Goal: Information Seeking & Learning: Learn about a topic

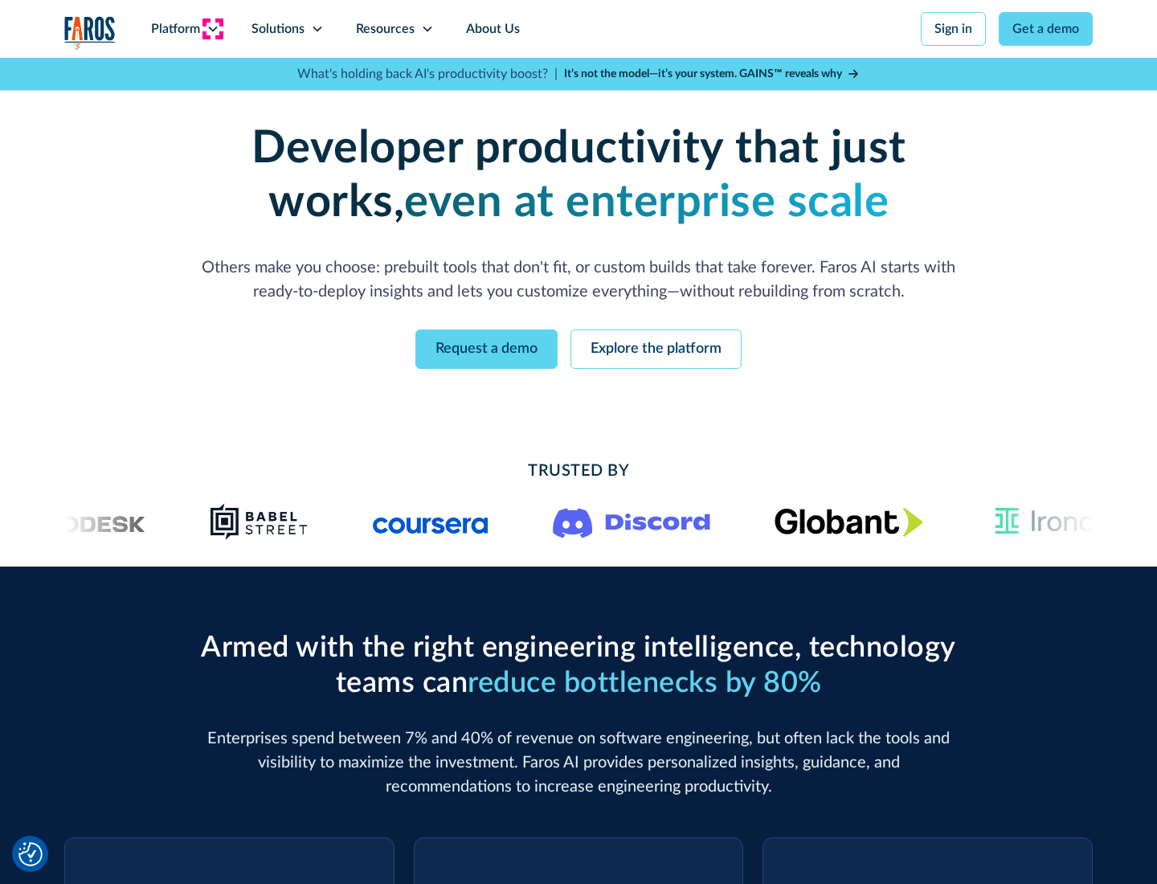
click at [212, 29] on icon at bounding box center [212, 28] width 13 height 13
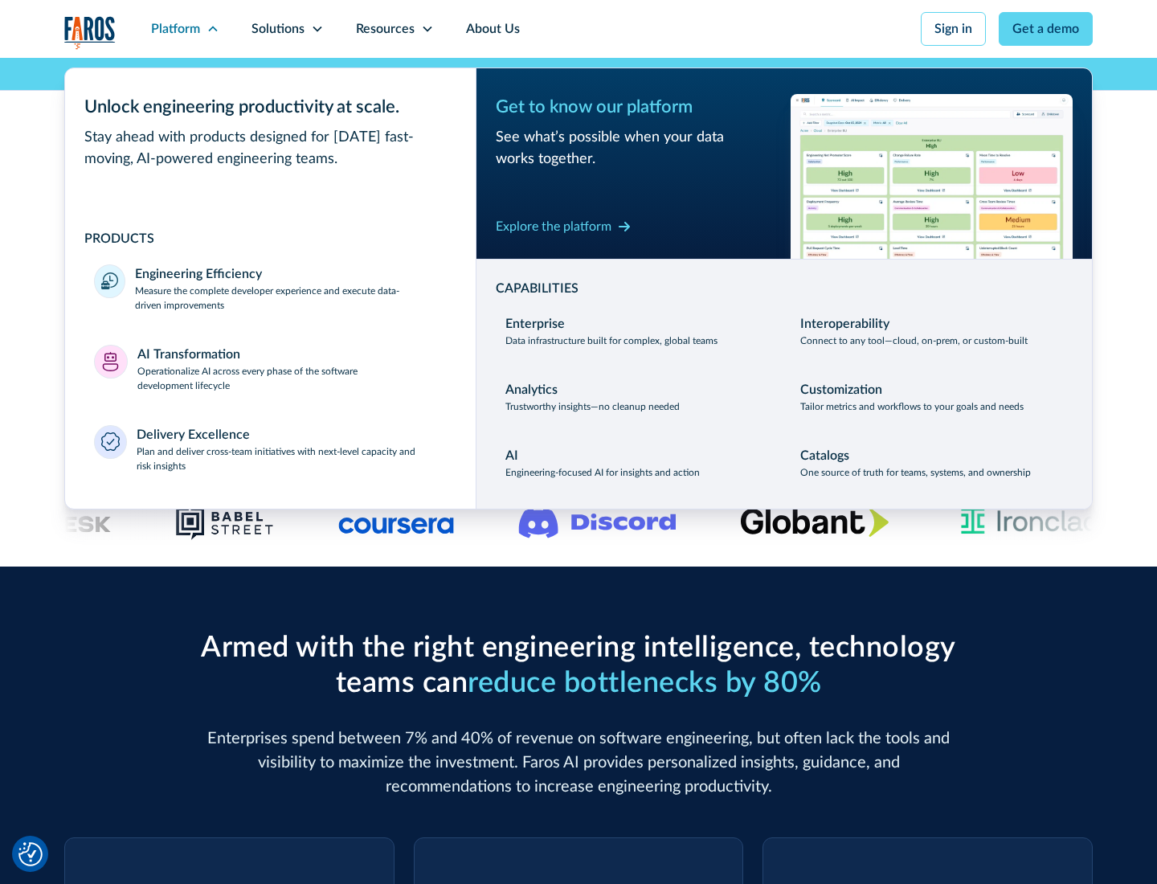
click at [291, 297] on p "Measure the complete developer experience and execute data-driven improvements" at bounding box center [291, 298] width 312 height 29
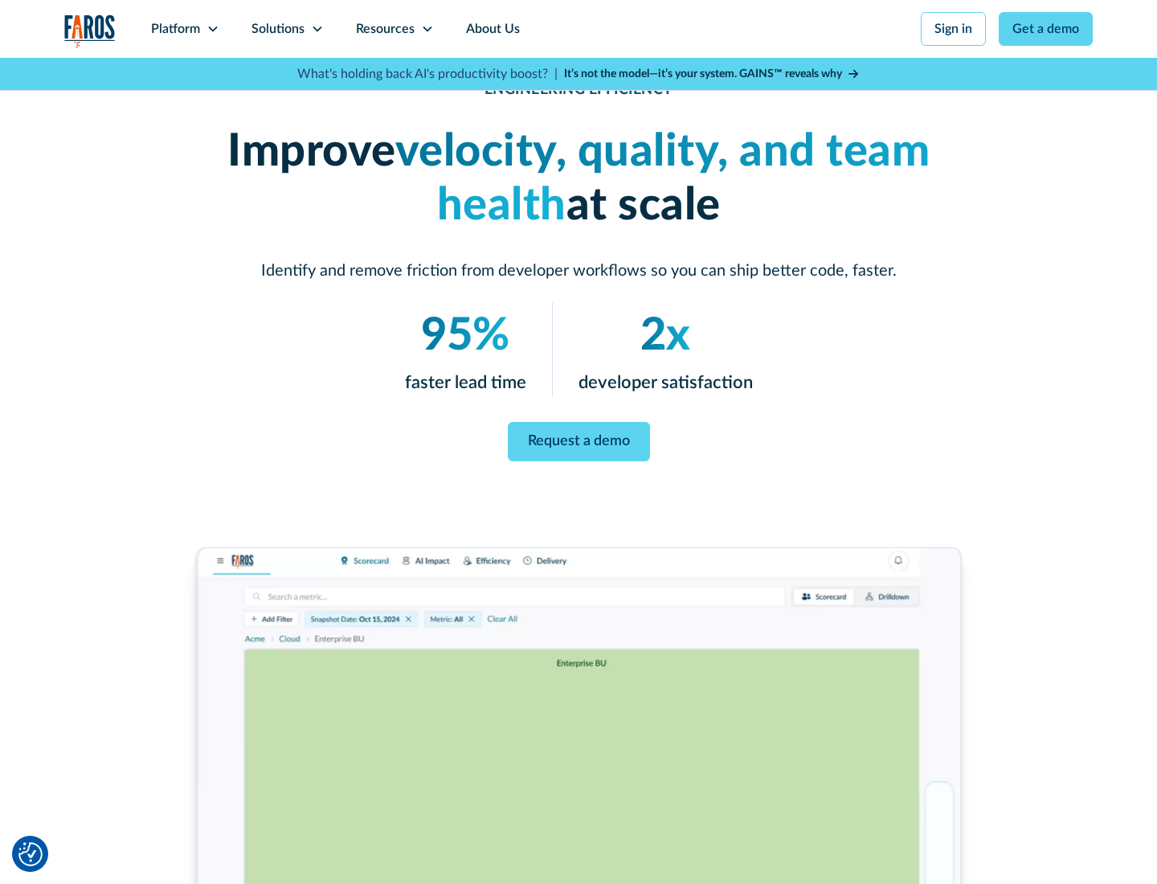
click at [578, 439] on link "Request a demo" at bounding box center [579, 441] width 142 height 39
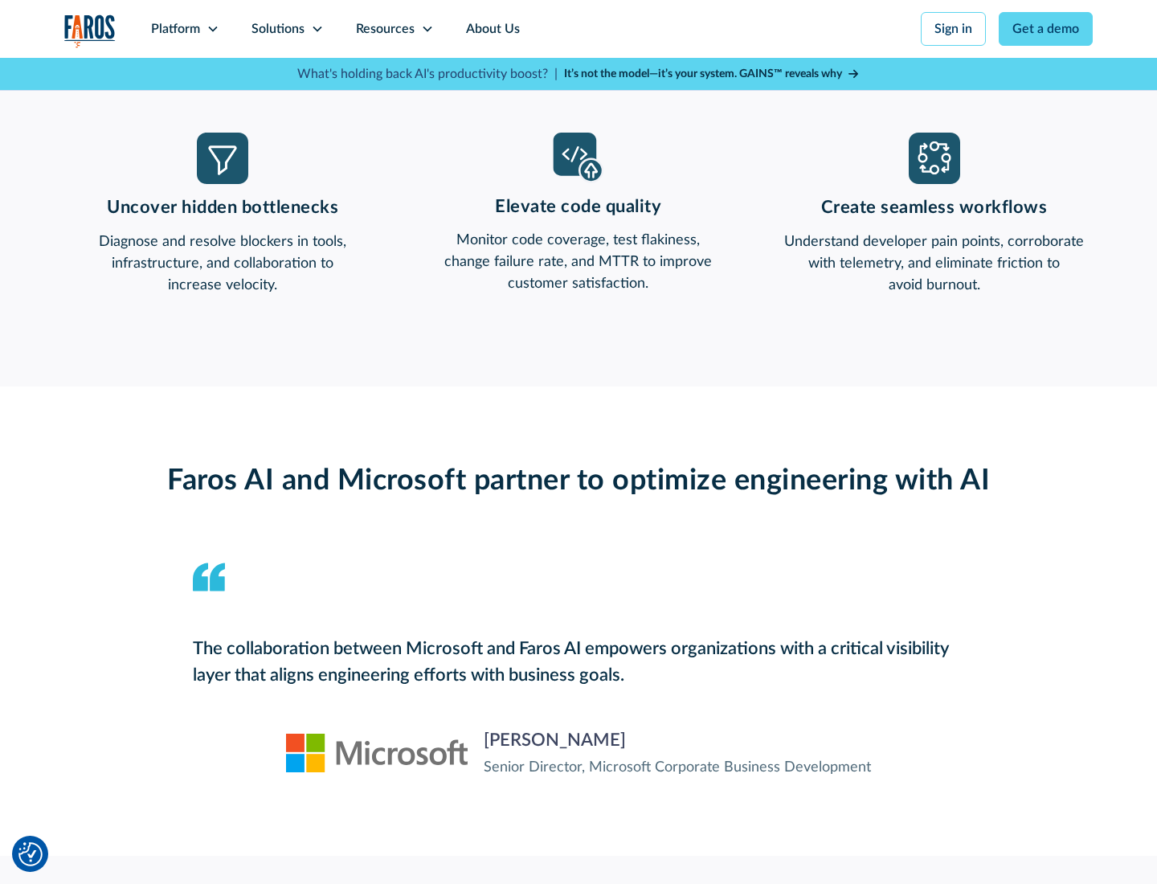
click at [212, 29] on icon at bounding box center [212, 28] width 13 height 13
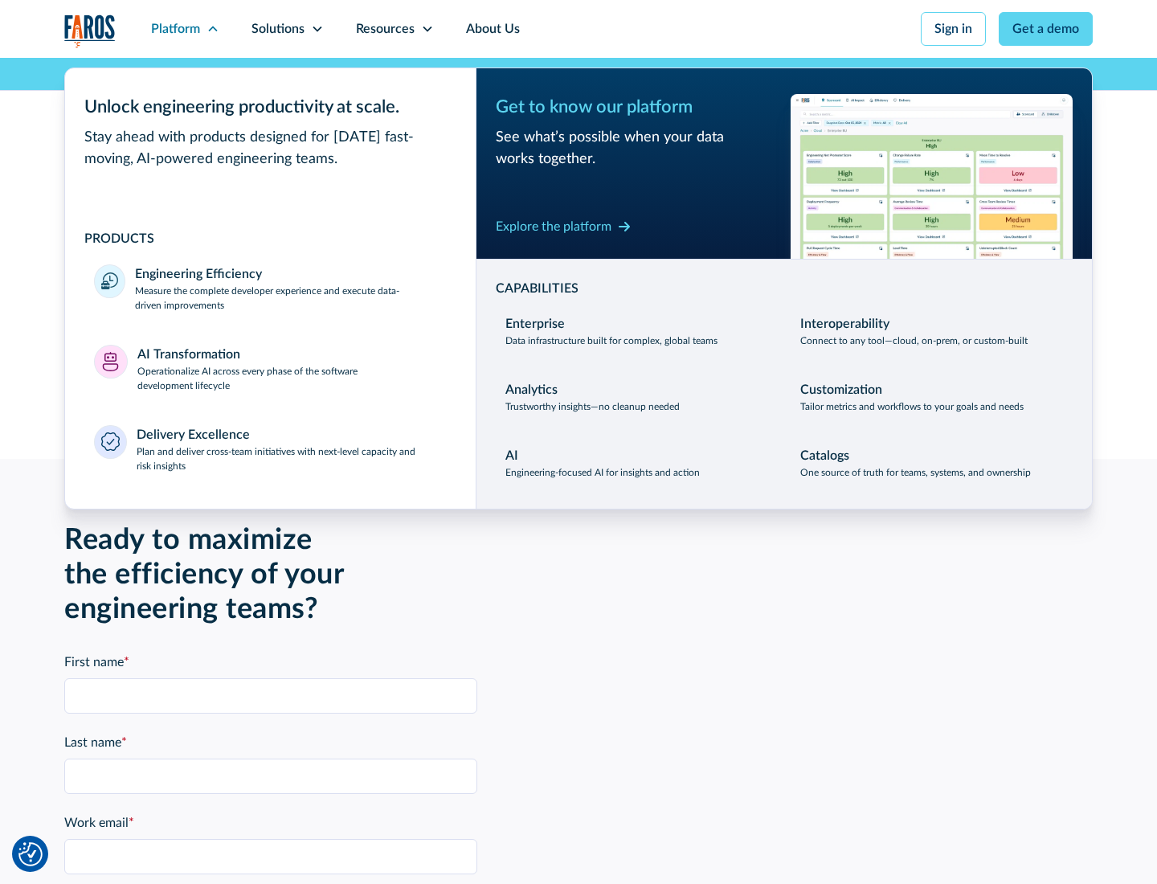
scroll to position [3524, 0]
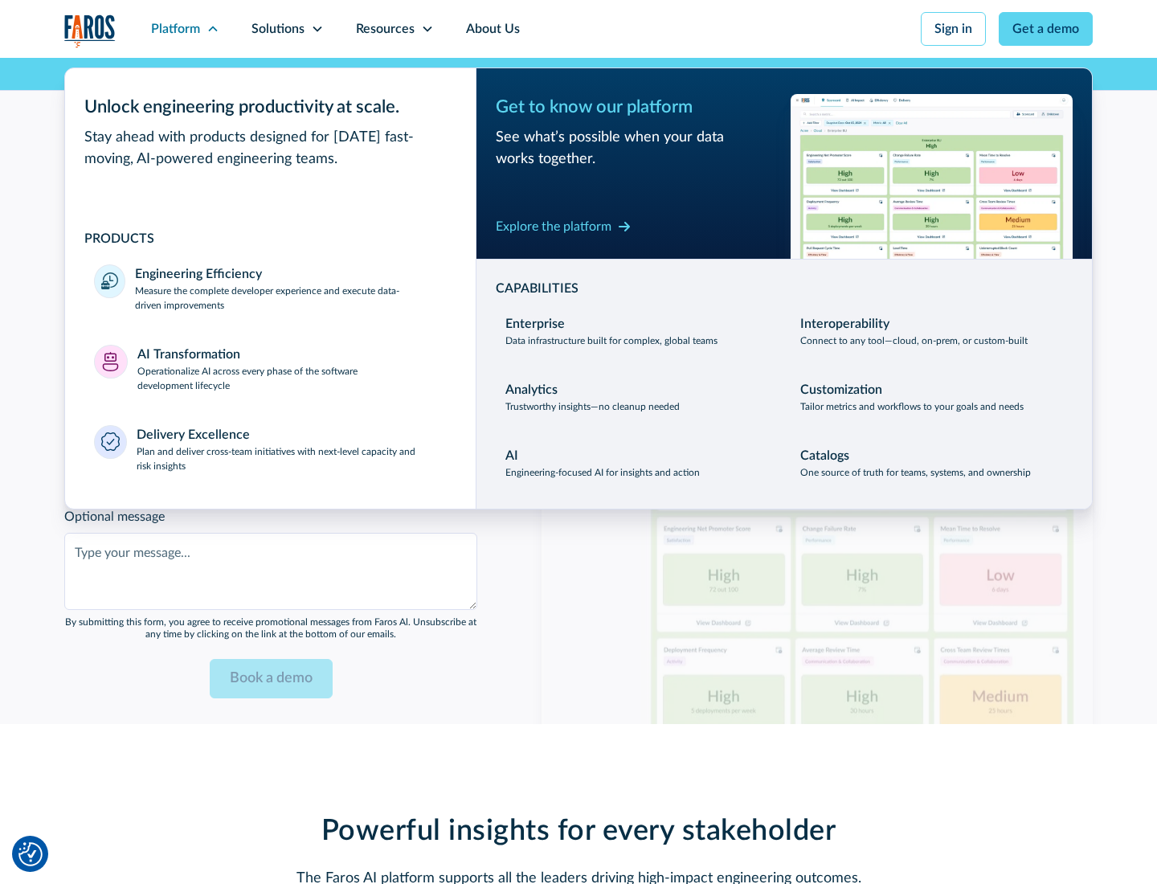
click at [292, 368] on p "Operationalize AI across every phase of the software development lifecycle" at bounding box center [292, 378] width 310 height 29
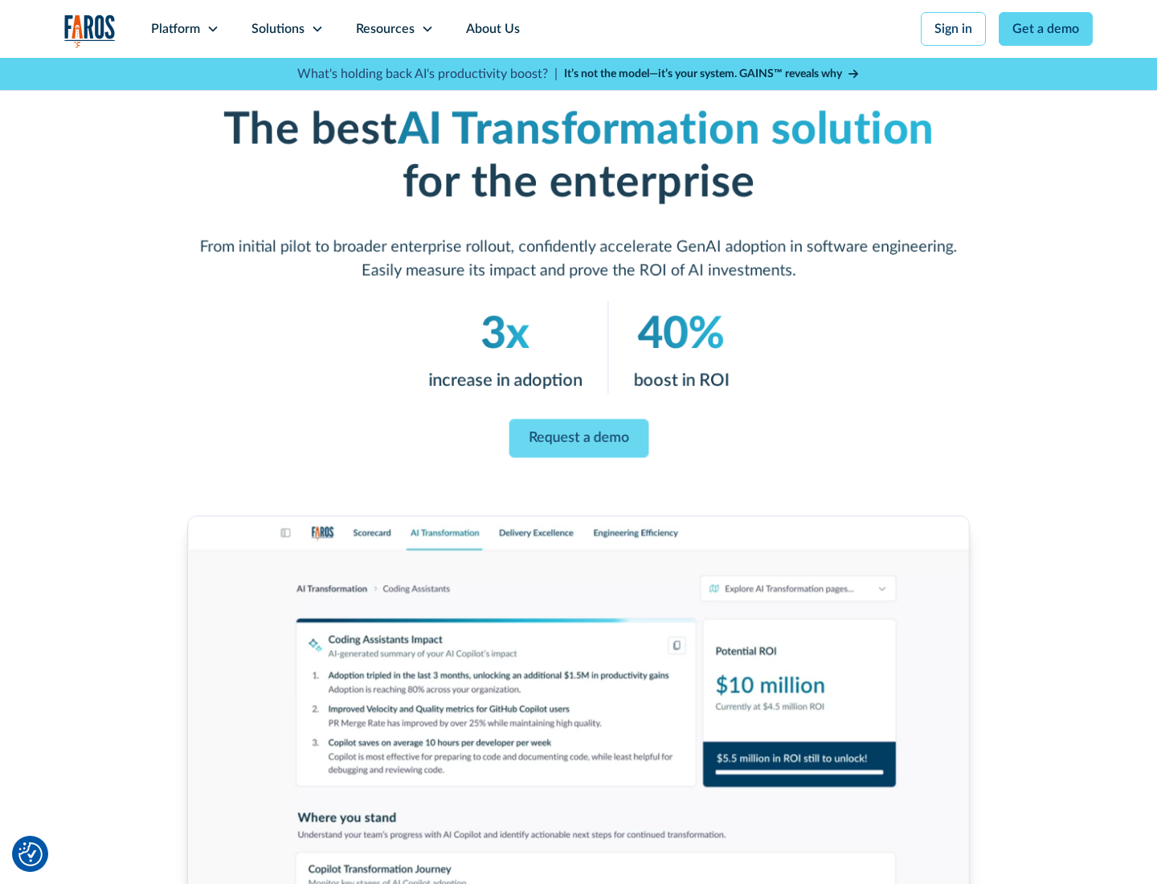
click at [578, 436] on link "Request a demo" at bounding box center [579, 438] width 140 height 39
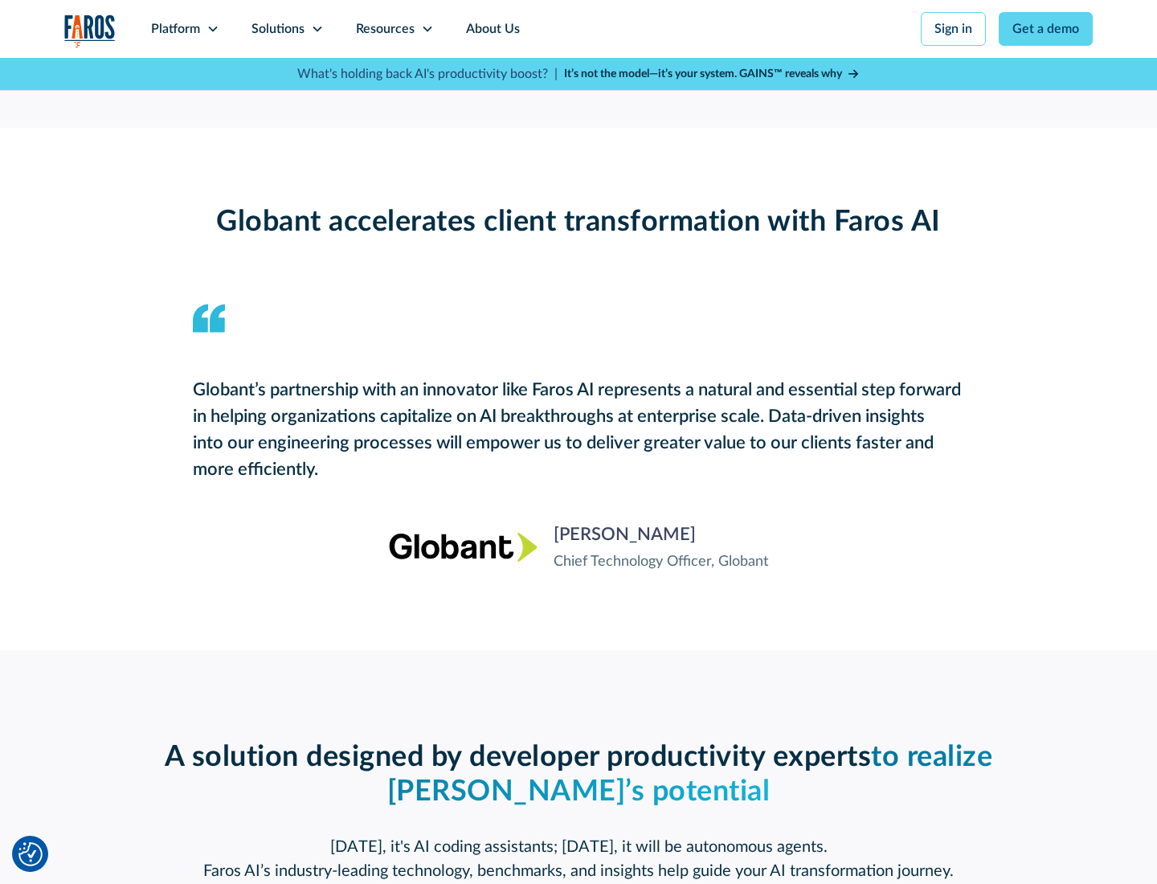
click at [185, 29] on div "Platform" at bounding box center [175, 28] width 49 height 19
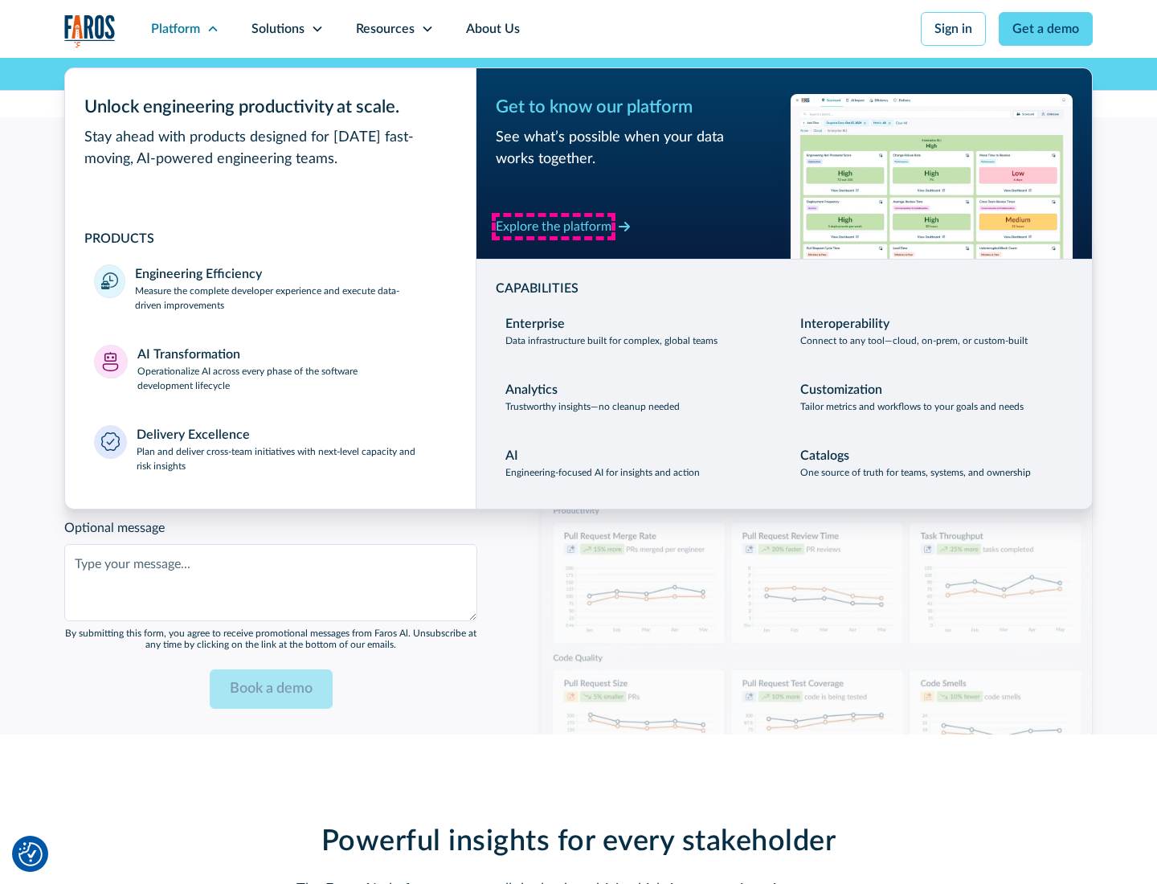
scroll to position [3908, 0]
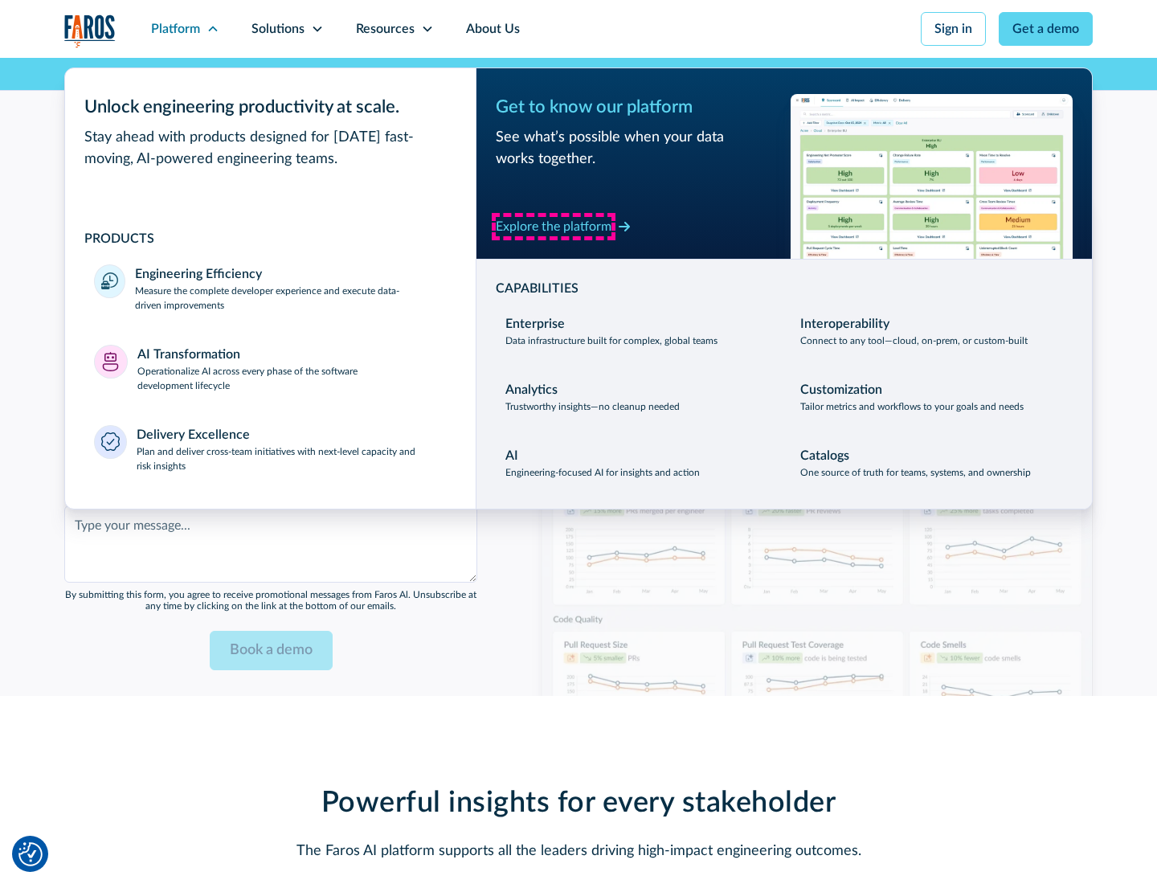
click at [554, 226] on div "Explore the platform" at bounding box center [554, 226] width 116 height 19
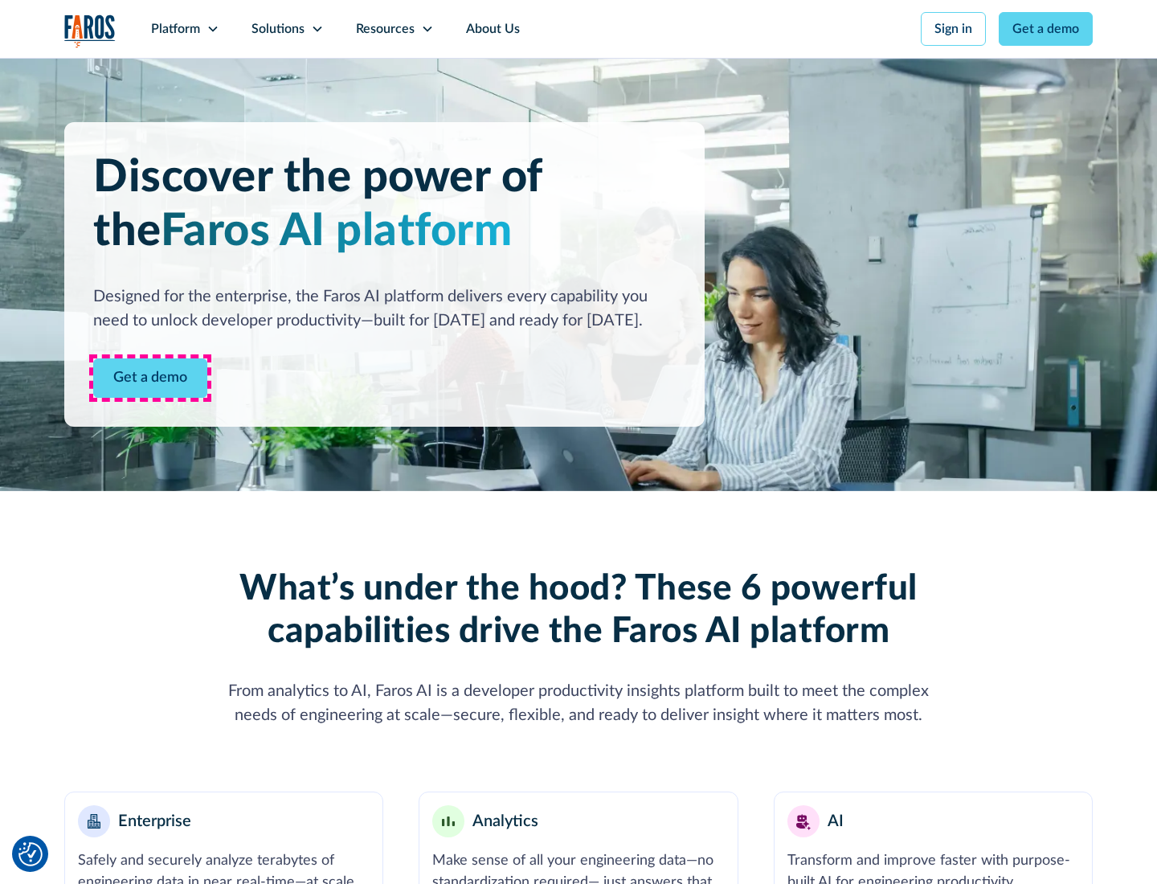
click at [150, 378] on link "Get a demo" at bounding box center [150, 377] width 114 height 39
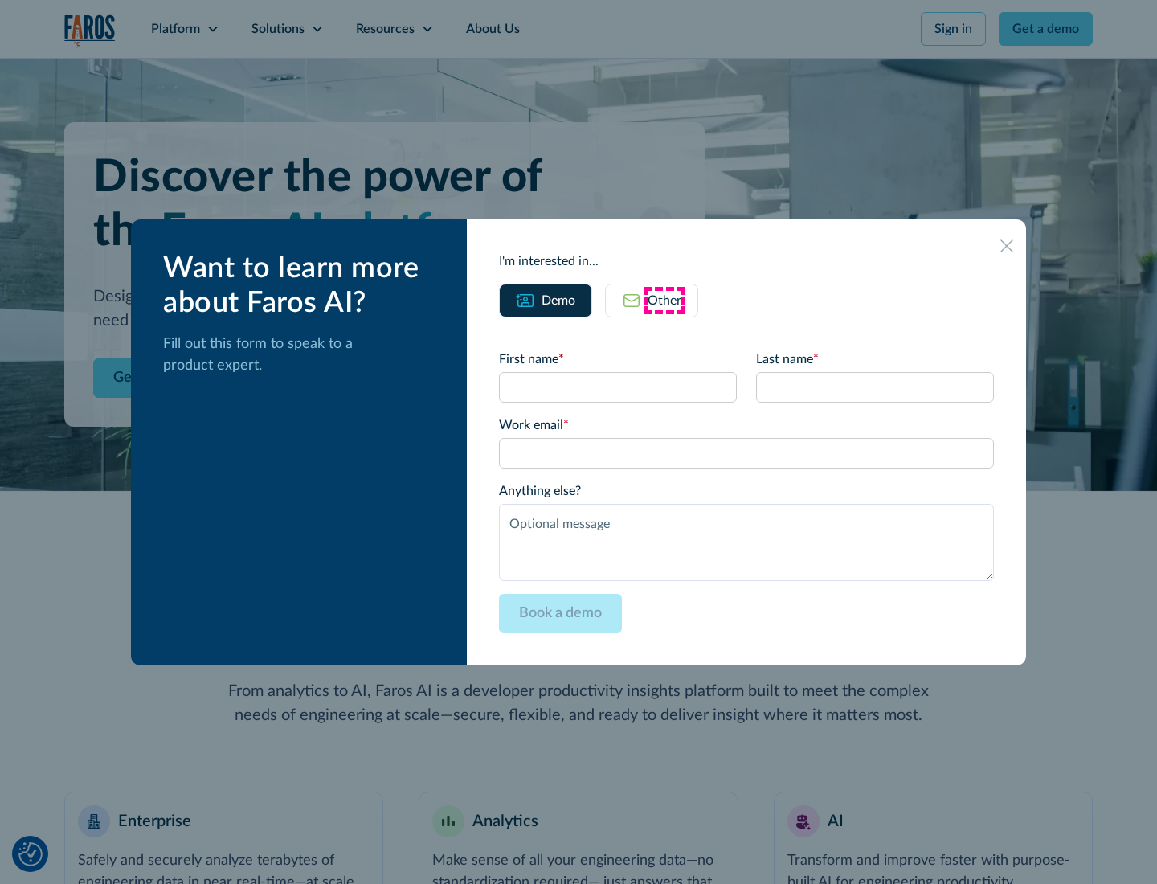
click at [664, 300] on div "Other" at bounding box center [665, 300] width 34 height 19
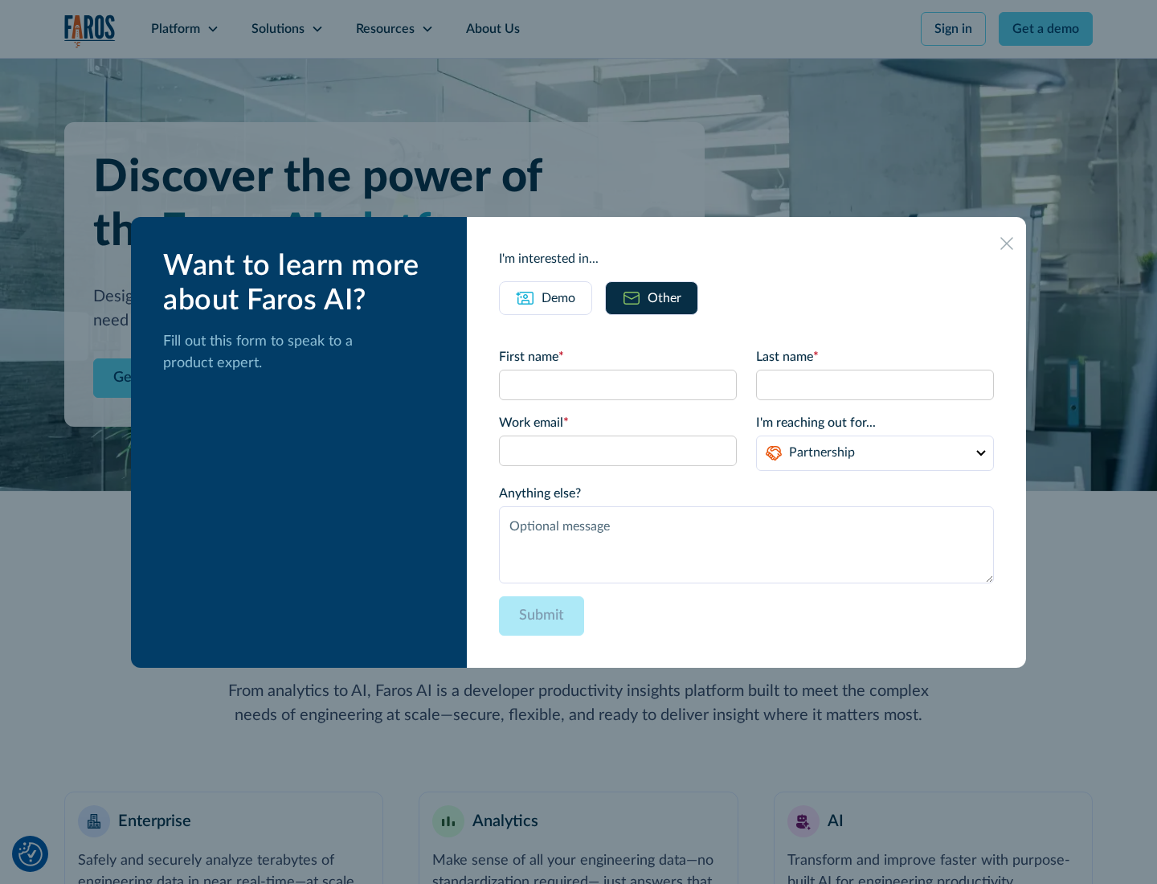
click at [558, 297] on div "Demo" at bounding box center [558, 297] width 34 height 19
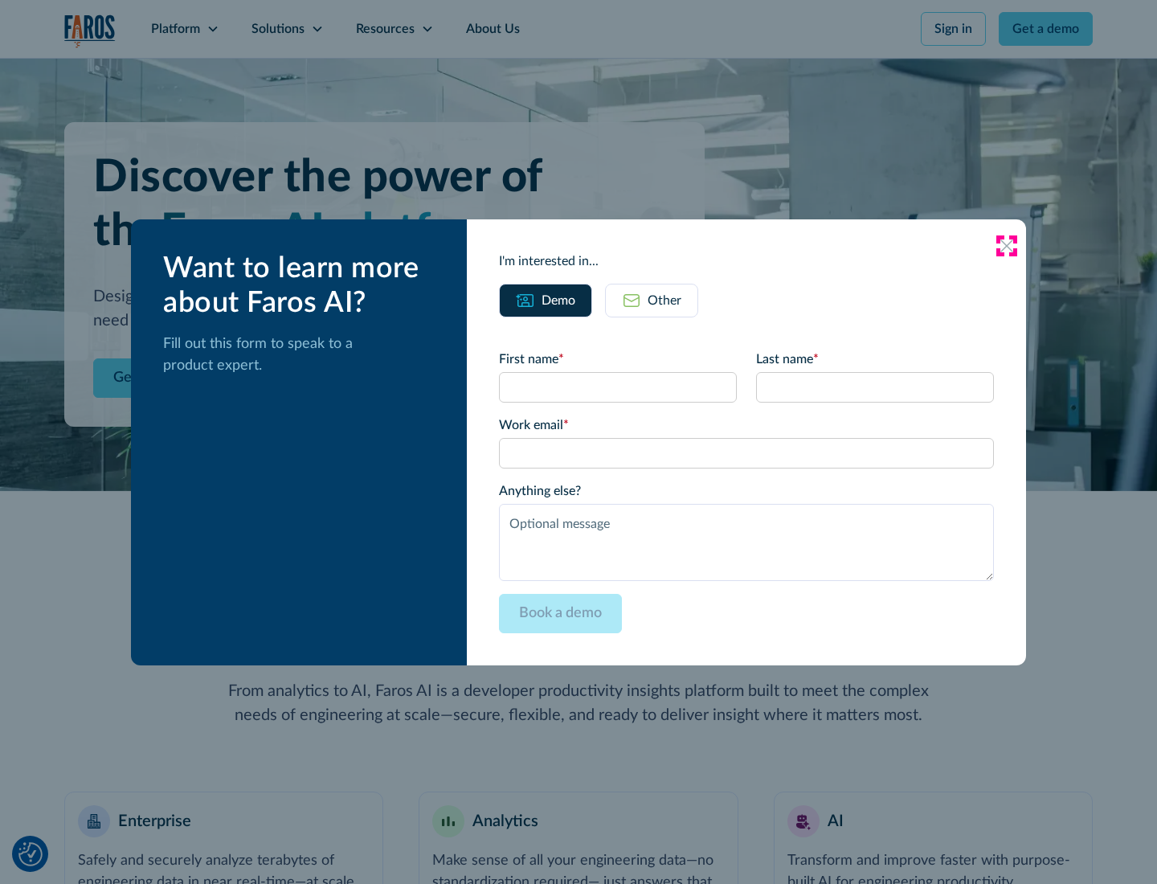
click at [1007, 245] on icon at bounding box center [1006, 245] width 13 height 13
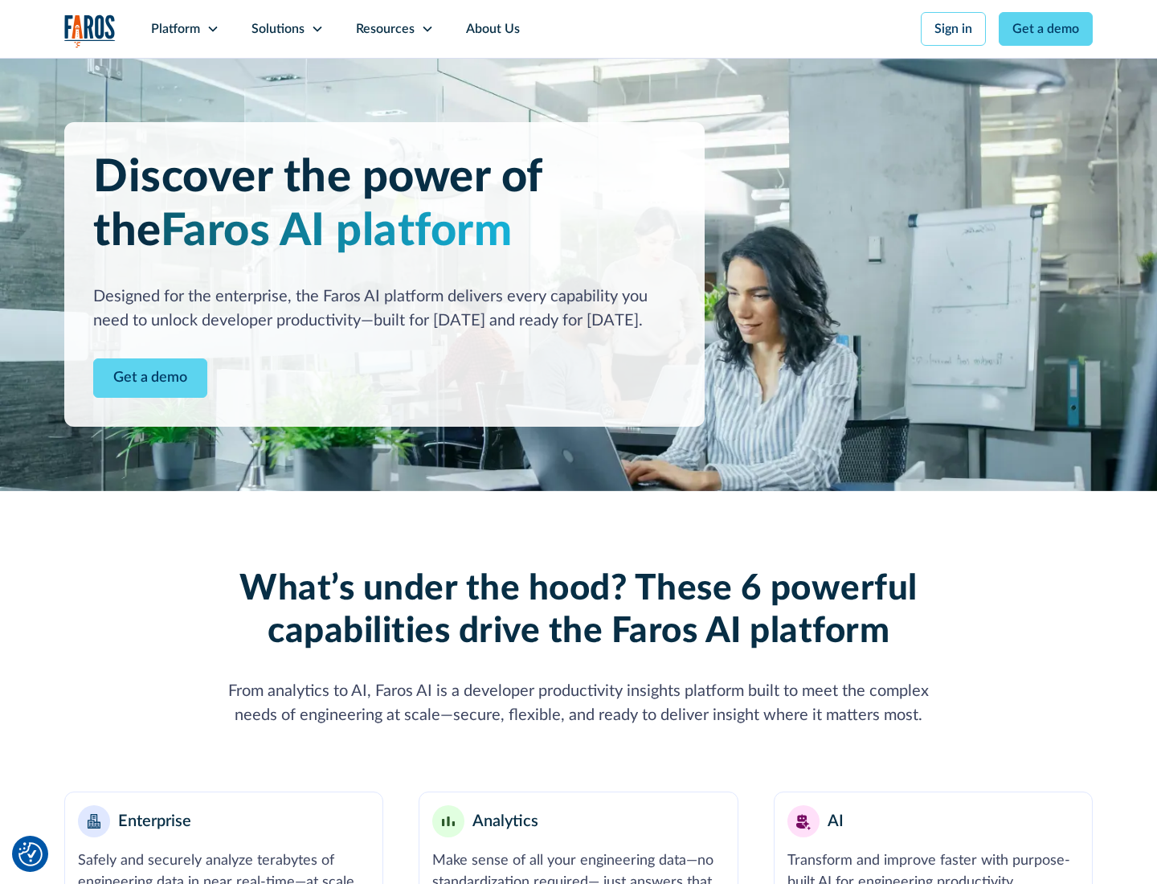
click at [212, 29] on icon at bounding box center [212, 28] width 13 height 13
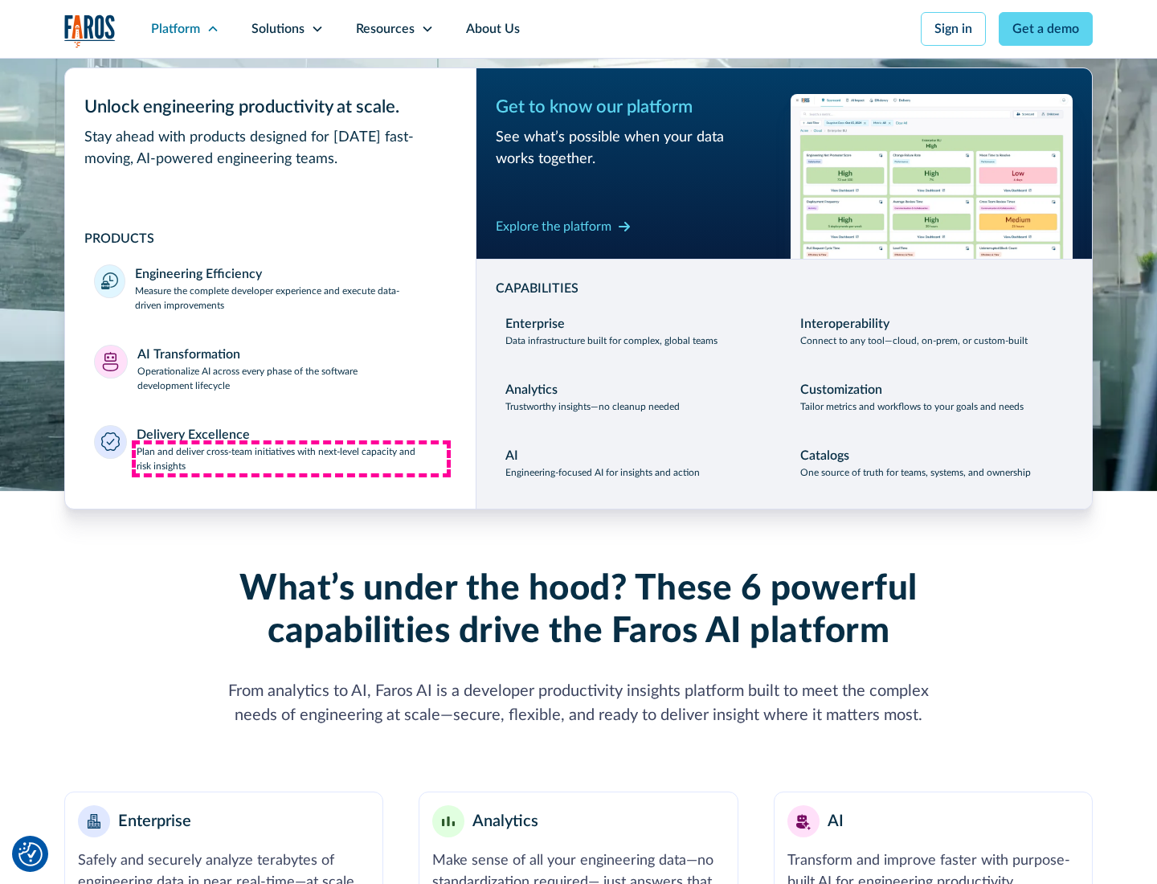
click at [291, 458] on p "Plan and deliver cross-team initiatives with next-level capacity and risk insig…" at bounding box center [292, 458] width 311 height 29
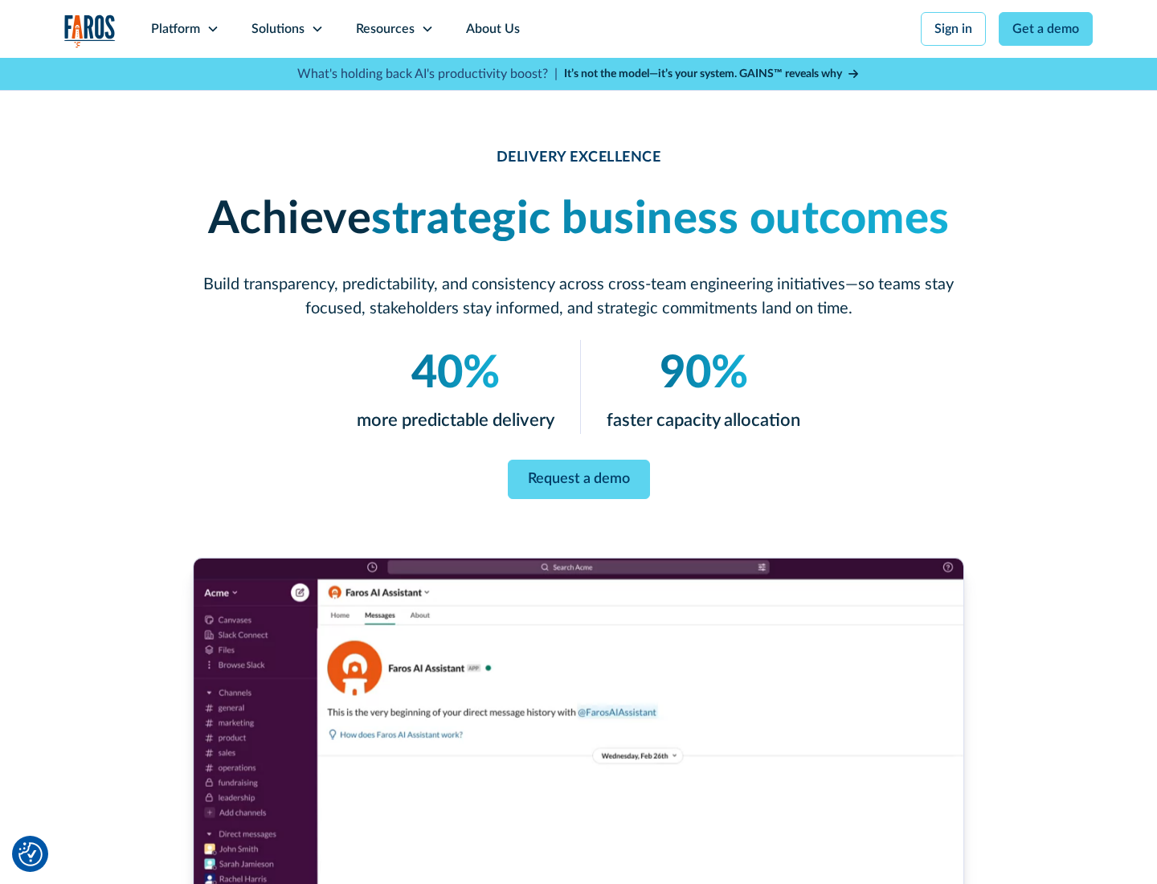
click at [317, 29] on icon at bounding box center [317, 28] width 13 height 13
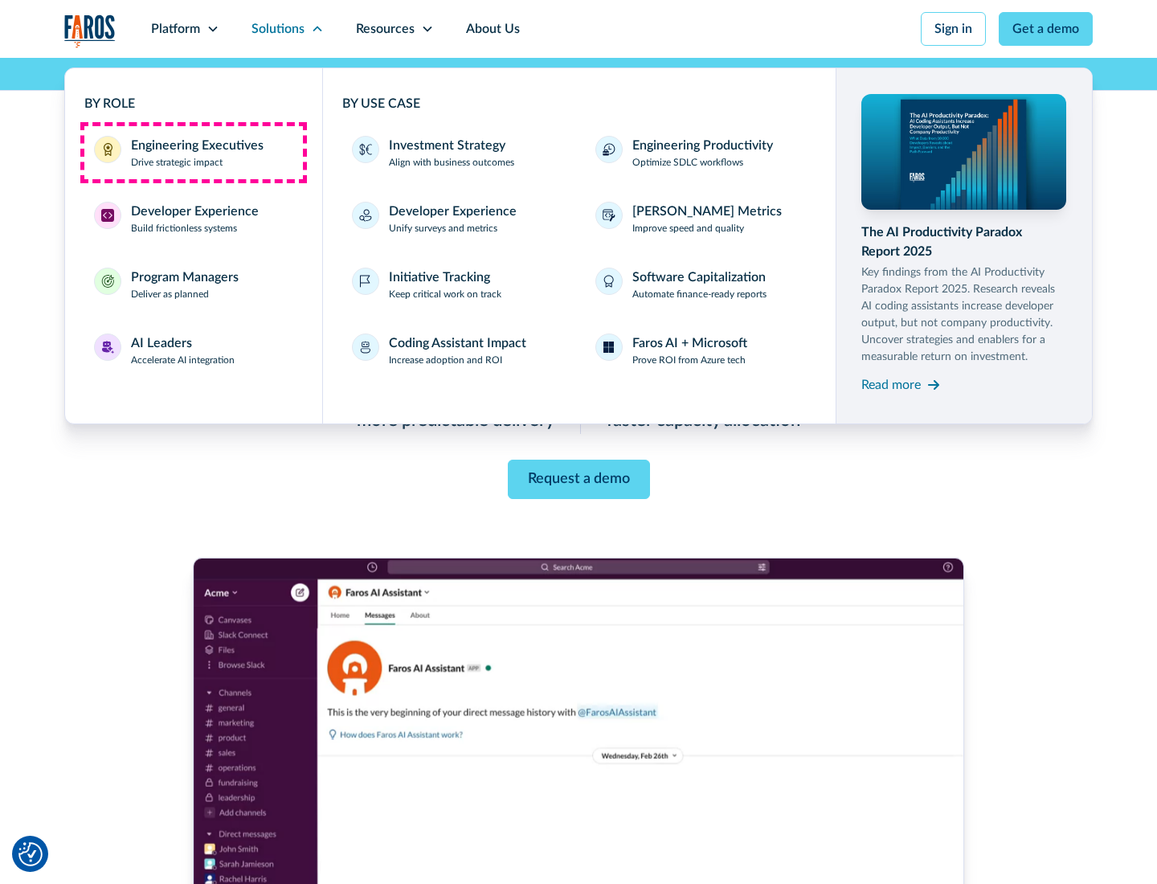
click at [193, 153] on div "Engineering Executives" at bounding box center [197, 145] width 133 height 19
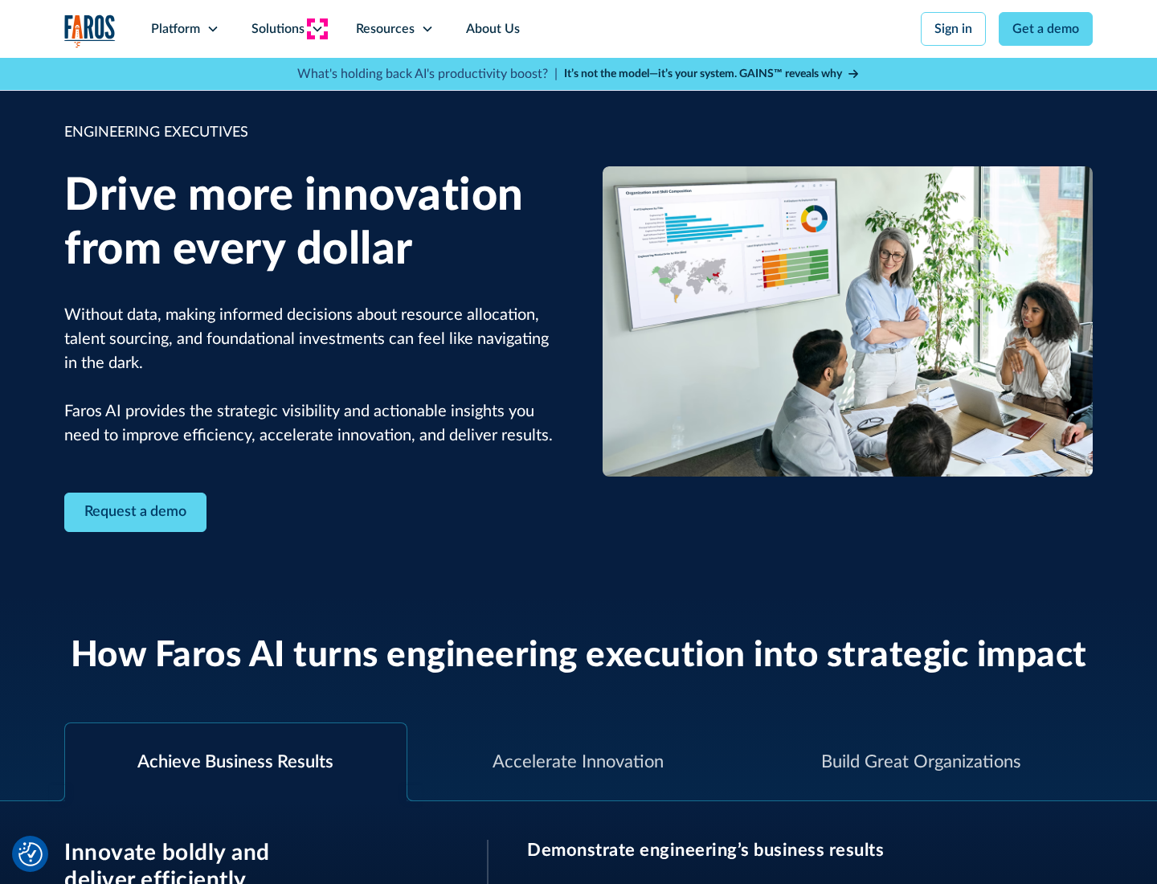
click at [317, 29] on icon at bounding box center [317, 28] width 13 height 13
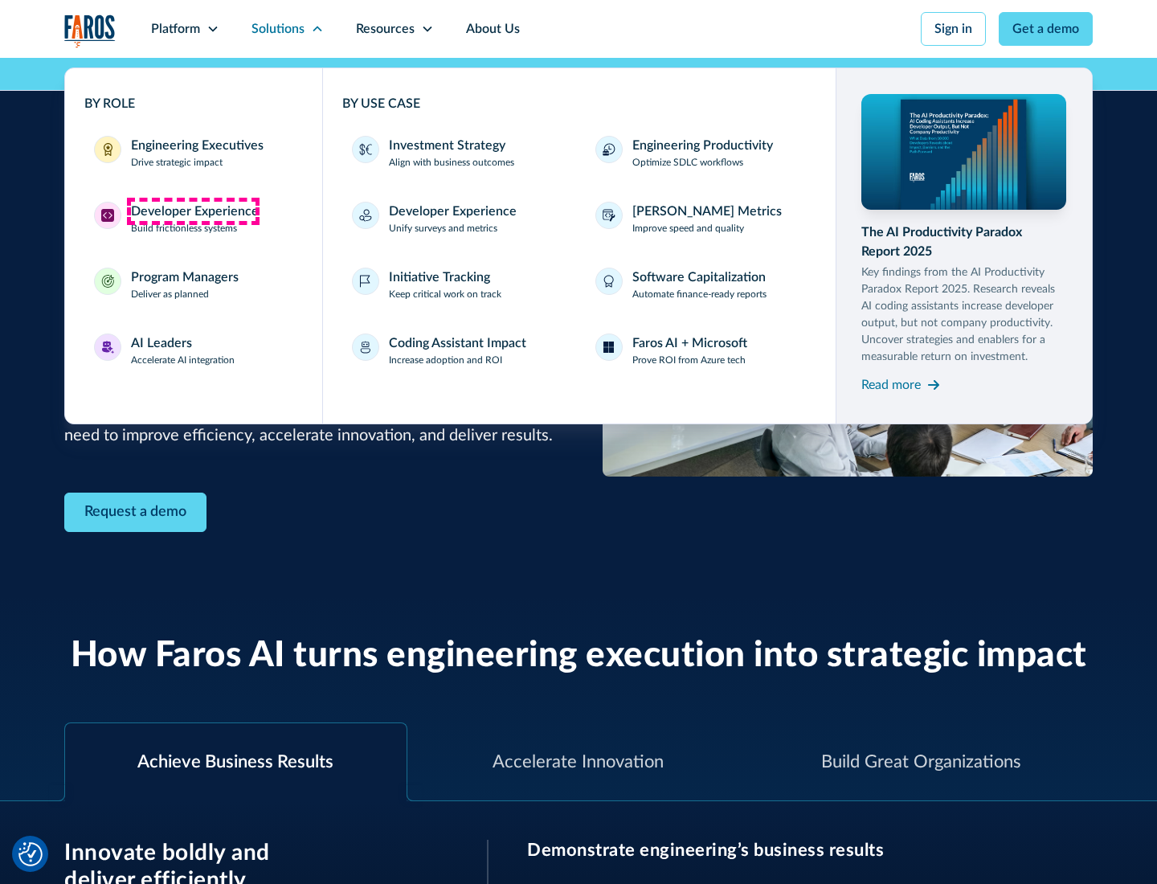
click at [193, 211] on div "Developer Experience" at bounding box center [195, 211] width 128 height 19
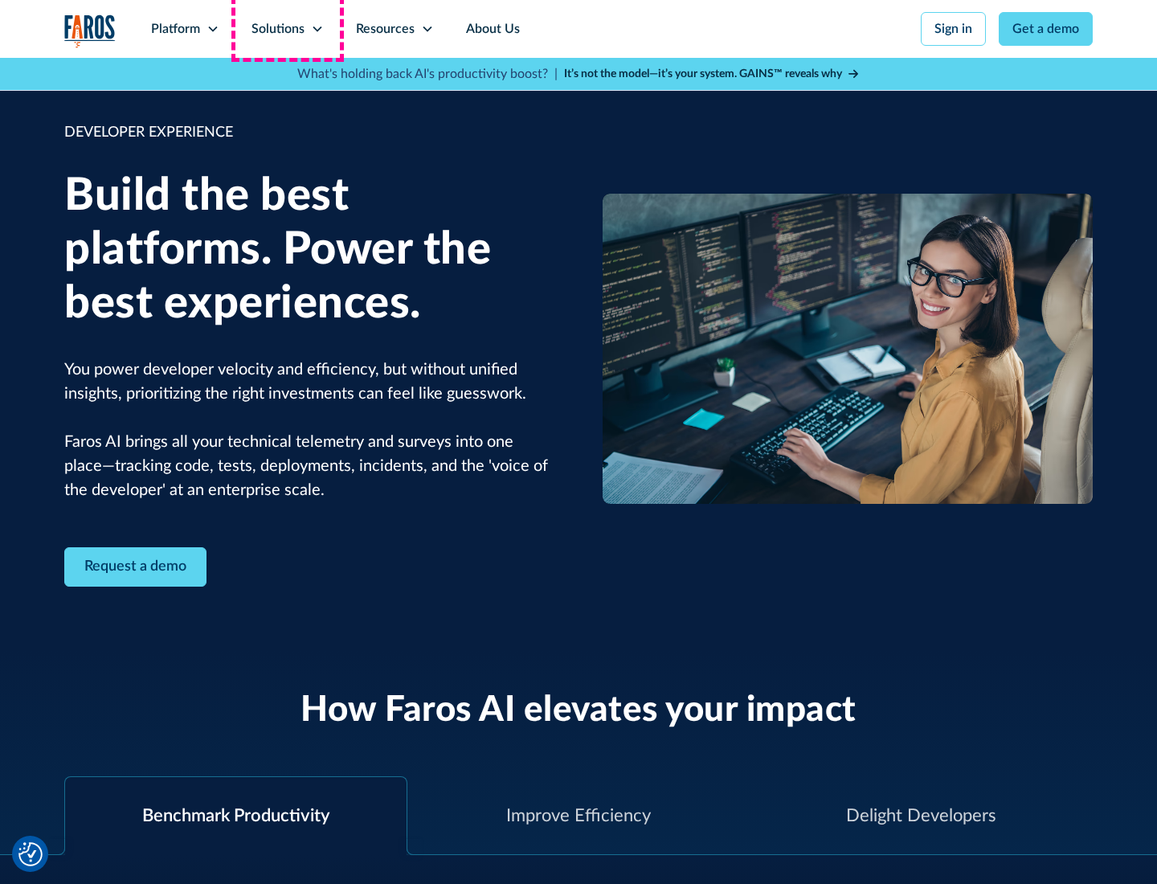
click at [287, 29] on div "Solutions" at bounding box center [277, 28] width 53 height 19
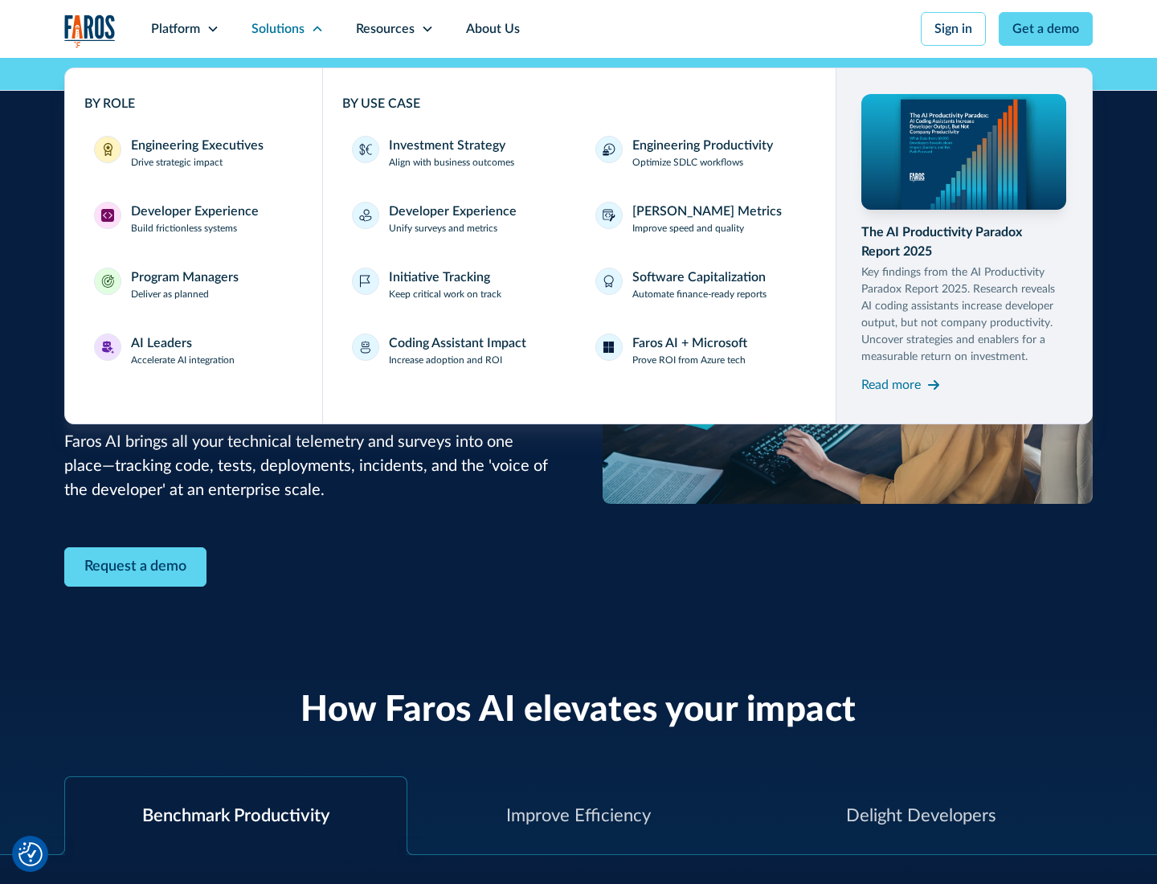
click at [184, 284] on div "Program Managers" at bounding box center [185, 277] width 108 height 19
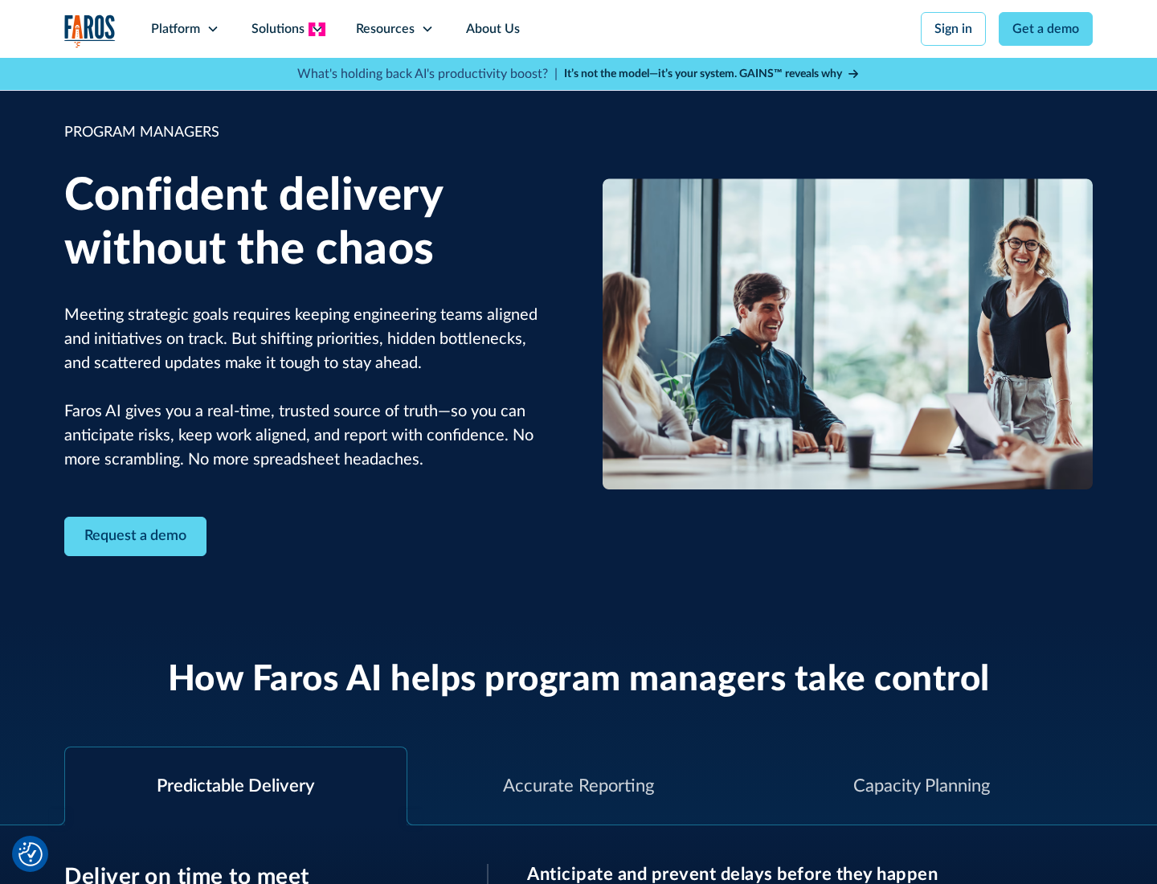
click at [317, 29] on icon at bounding box center [317, 28] width 13 height 13
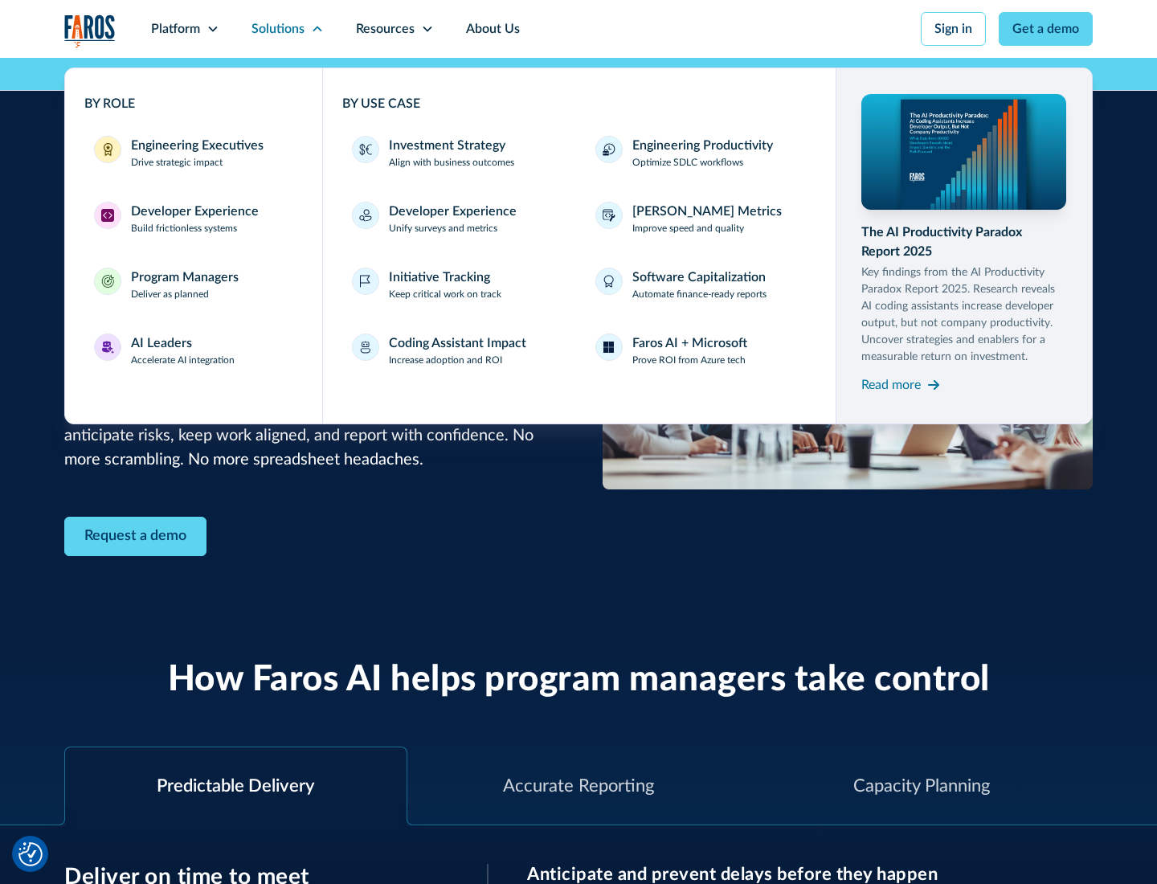
click at [183, 350] on div "AI Leaders" at bounding box center [161, 342] width 61 height 19
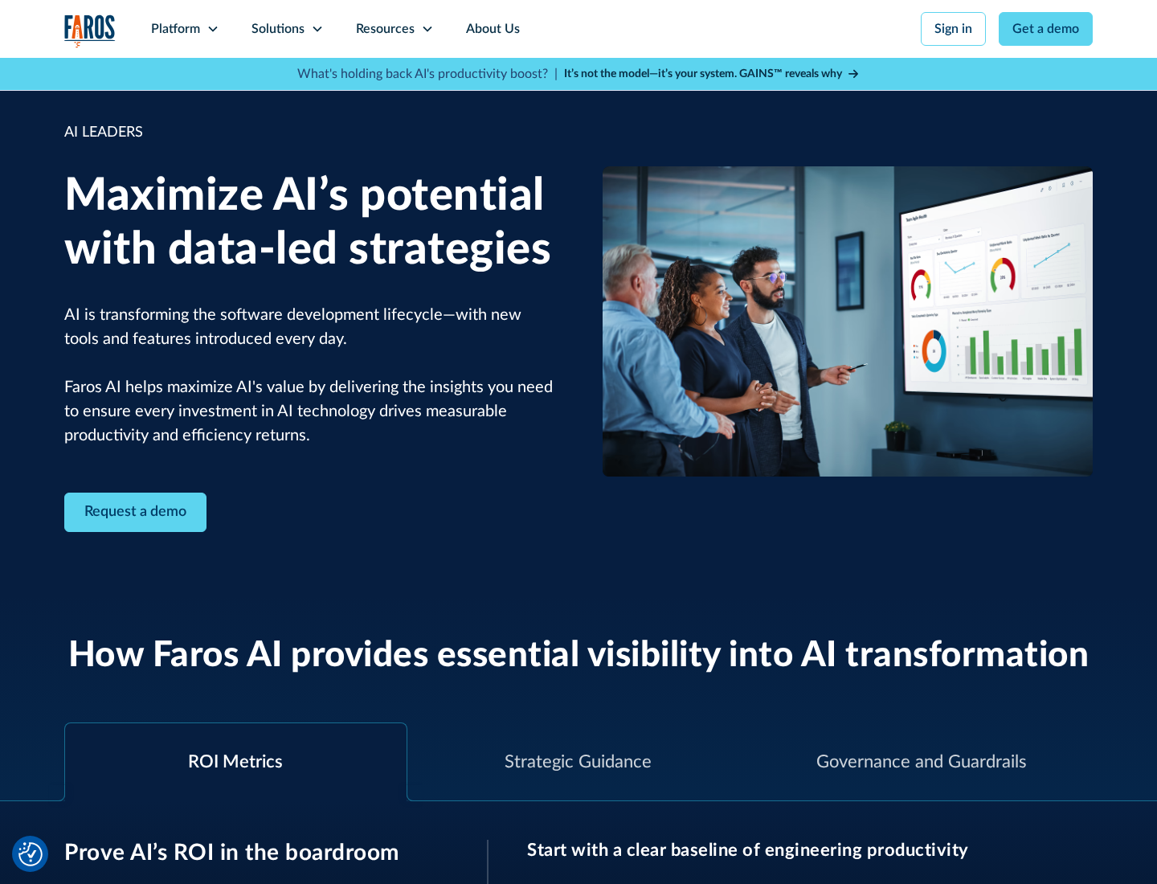
click at [317, 29] on icon at bounding box center [317, 28] width 13 height 13
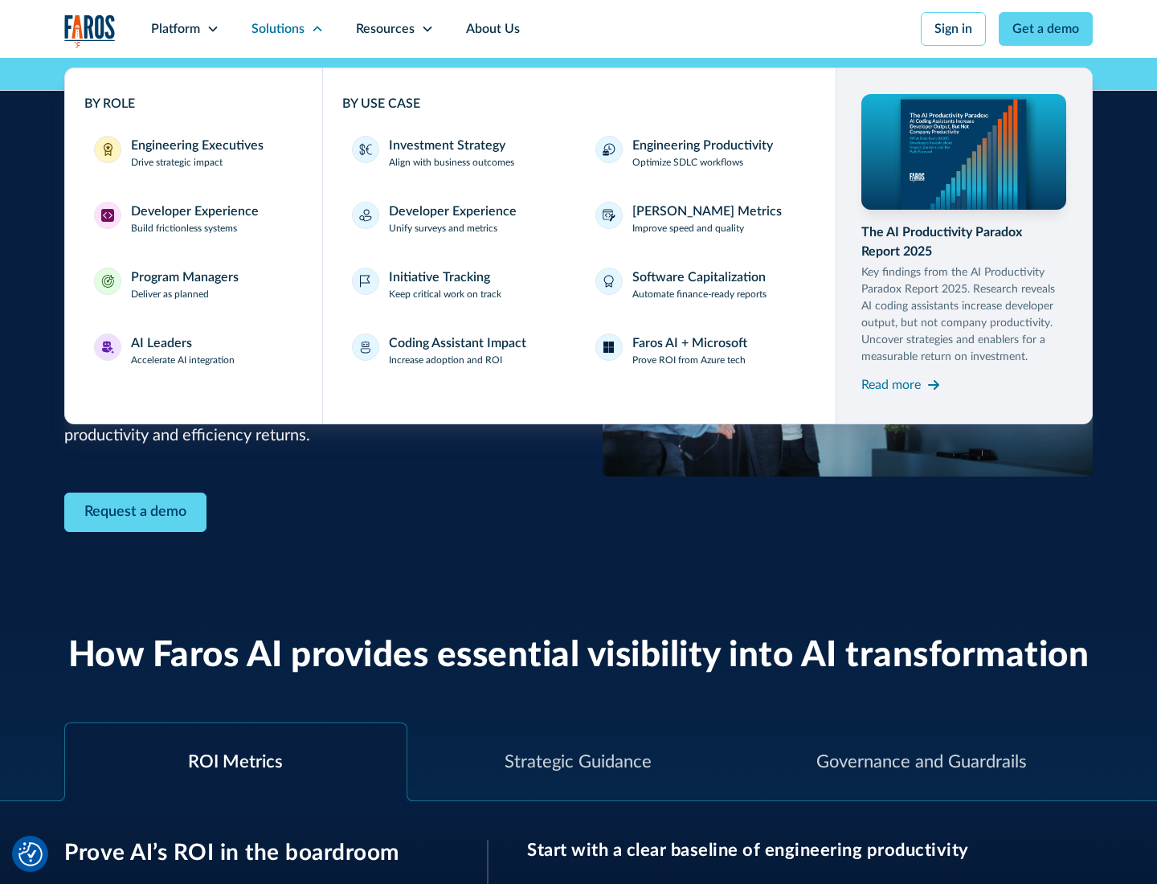
click at [445, 145] on div "Investment Strategy" at bounding box center [447, 145] width 116 height 19
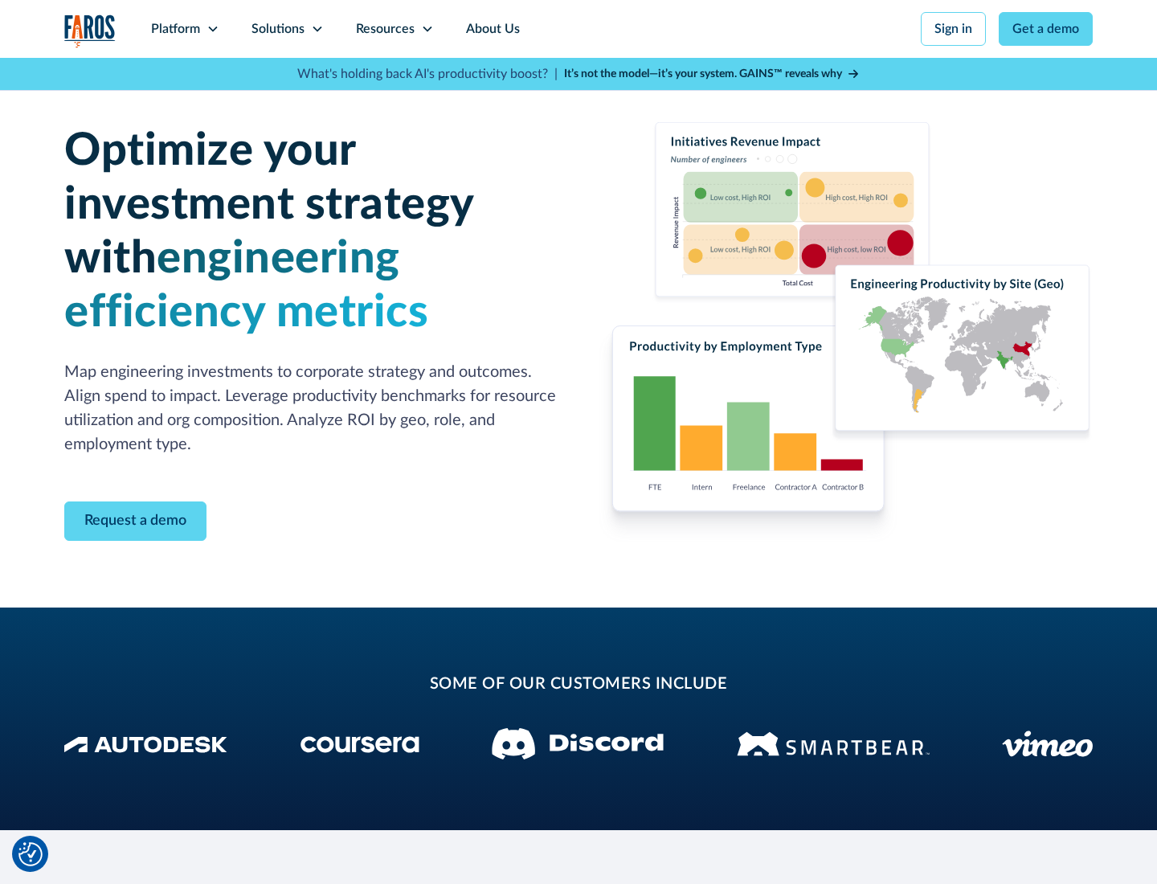
click at [317, 29] on icon at bounding box center [317, 28] width 13 height 13
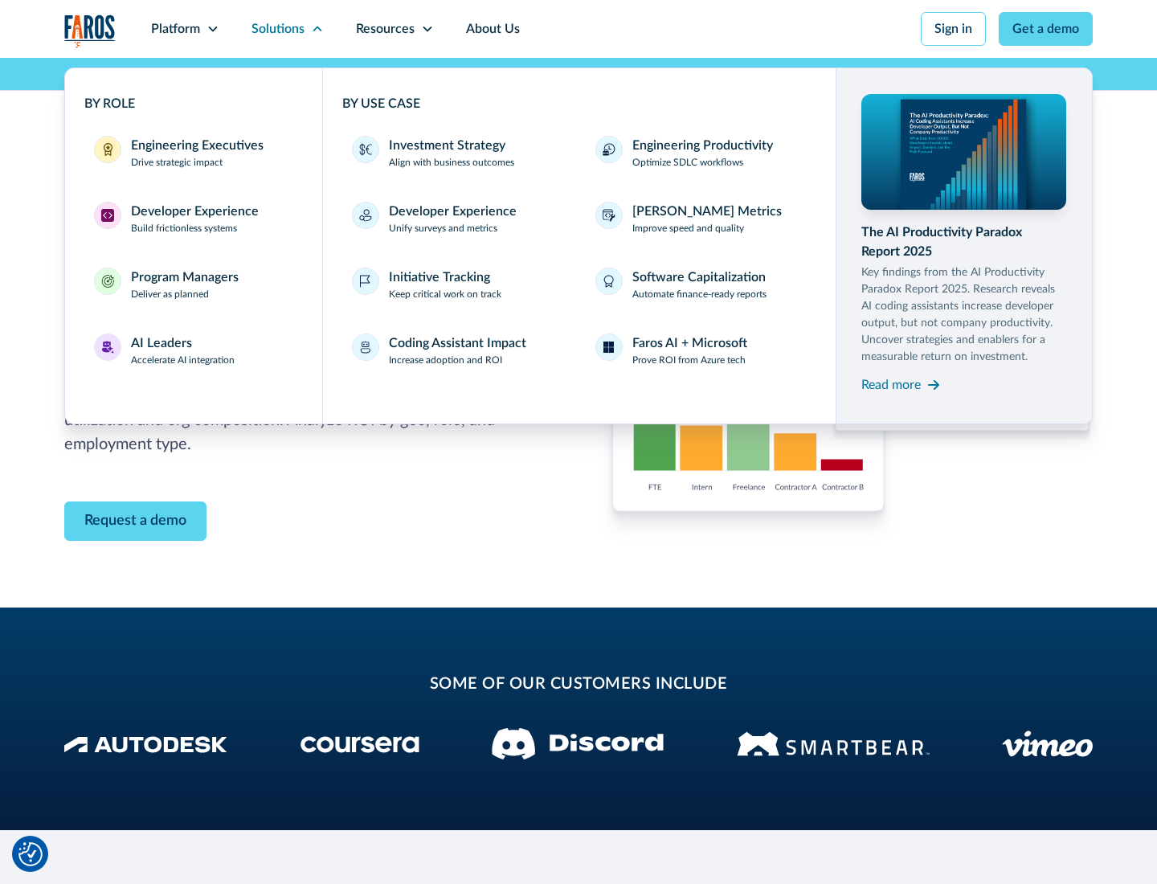
click at [689, 360] on p "Prove ROI from Azure tech" at bounding box center [688, 360] width 113 height 14
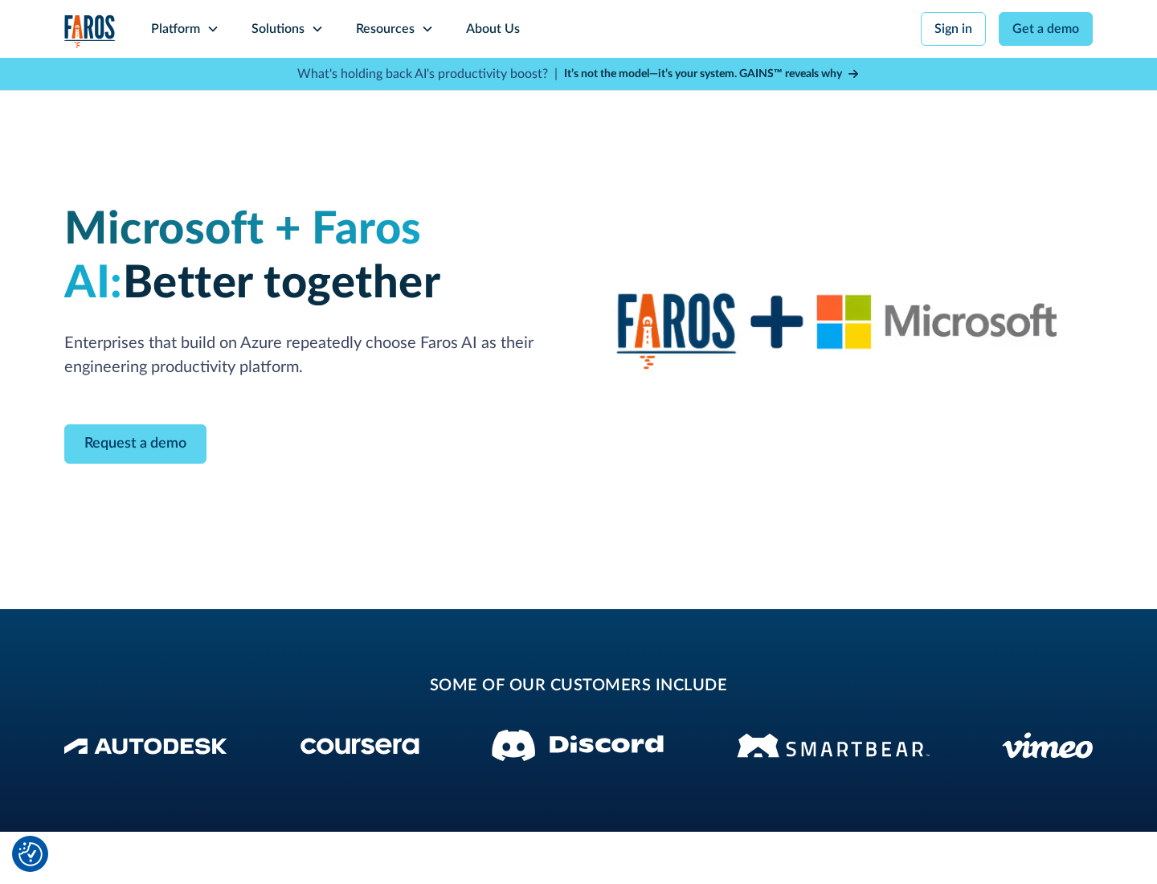
click at [317, 29] on icon at bounding box center [317, 28] width 13 height 13
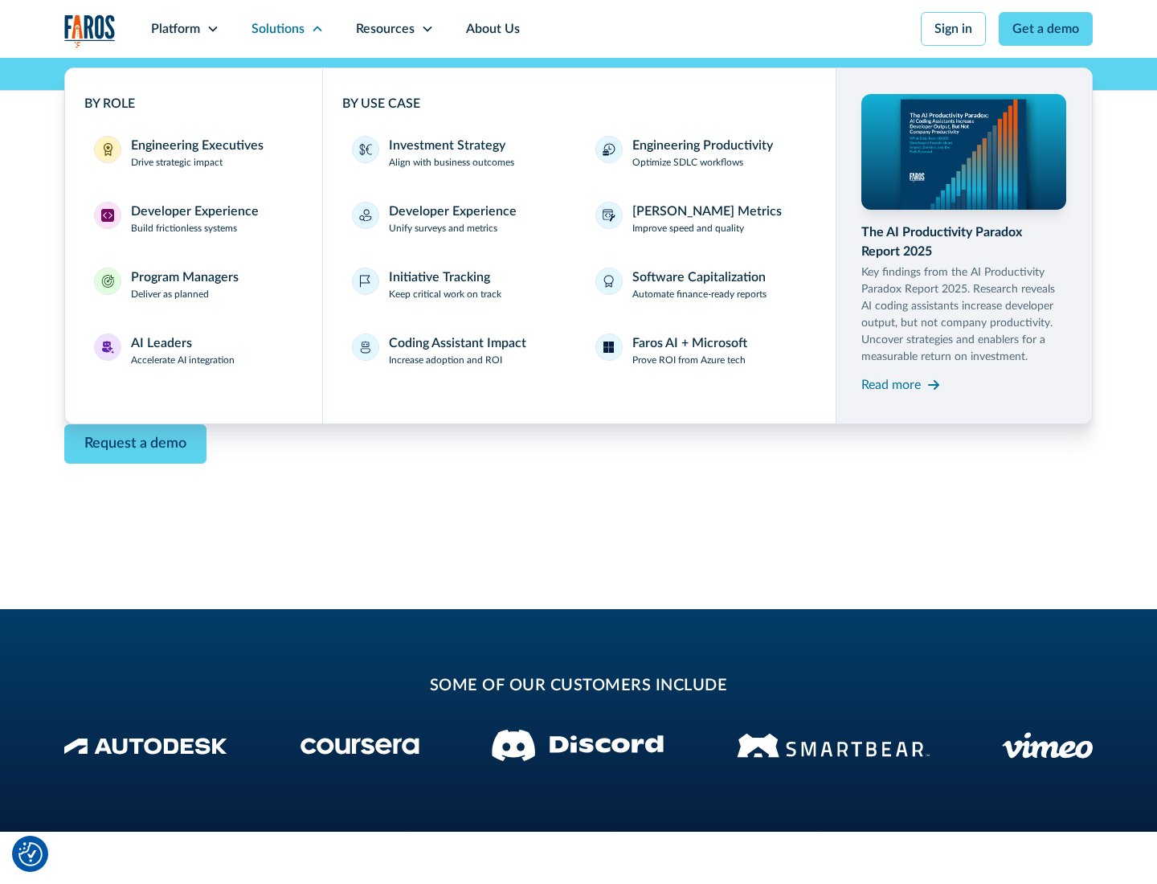
click at [891, 384] on div "Read more" at bounding box center [890, 384] width 59 height 19
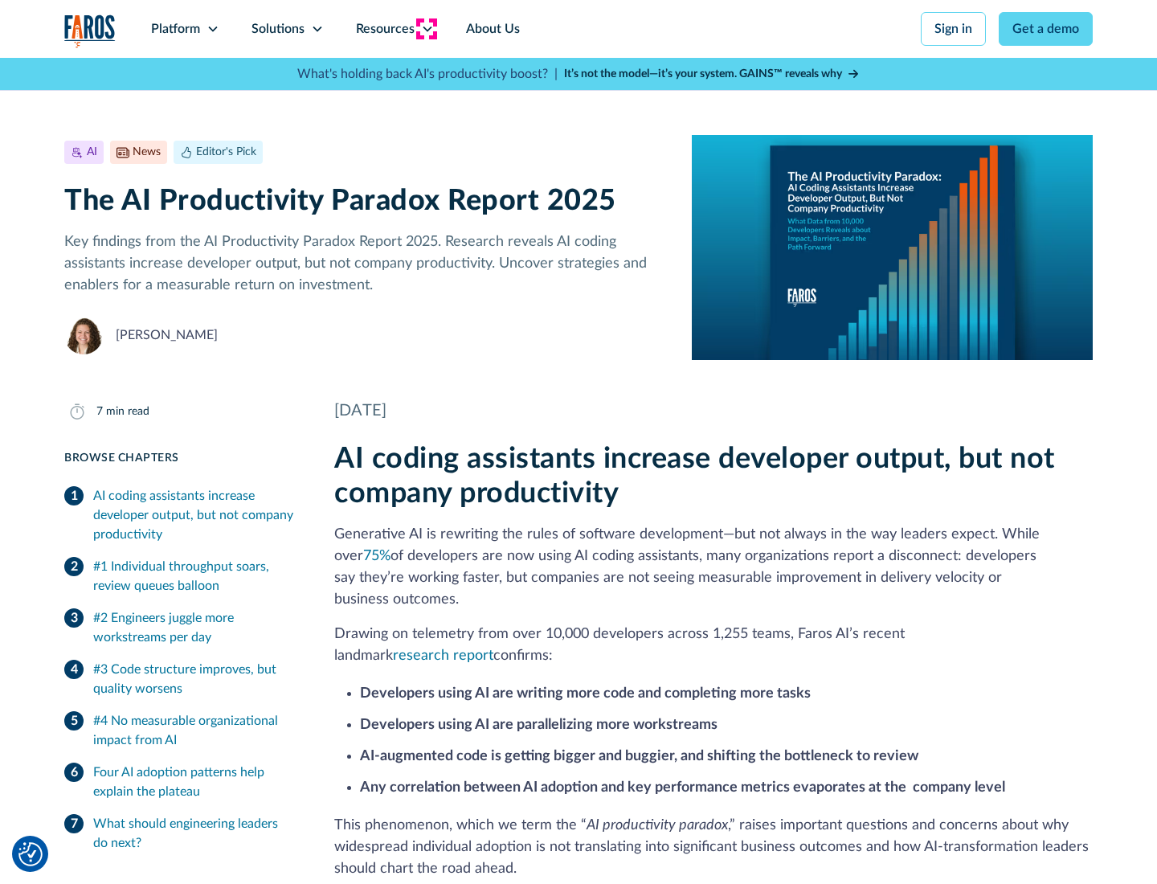
click at [426, 29] on icon at bounding box center [427, 28] width 13 height 13
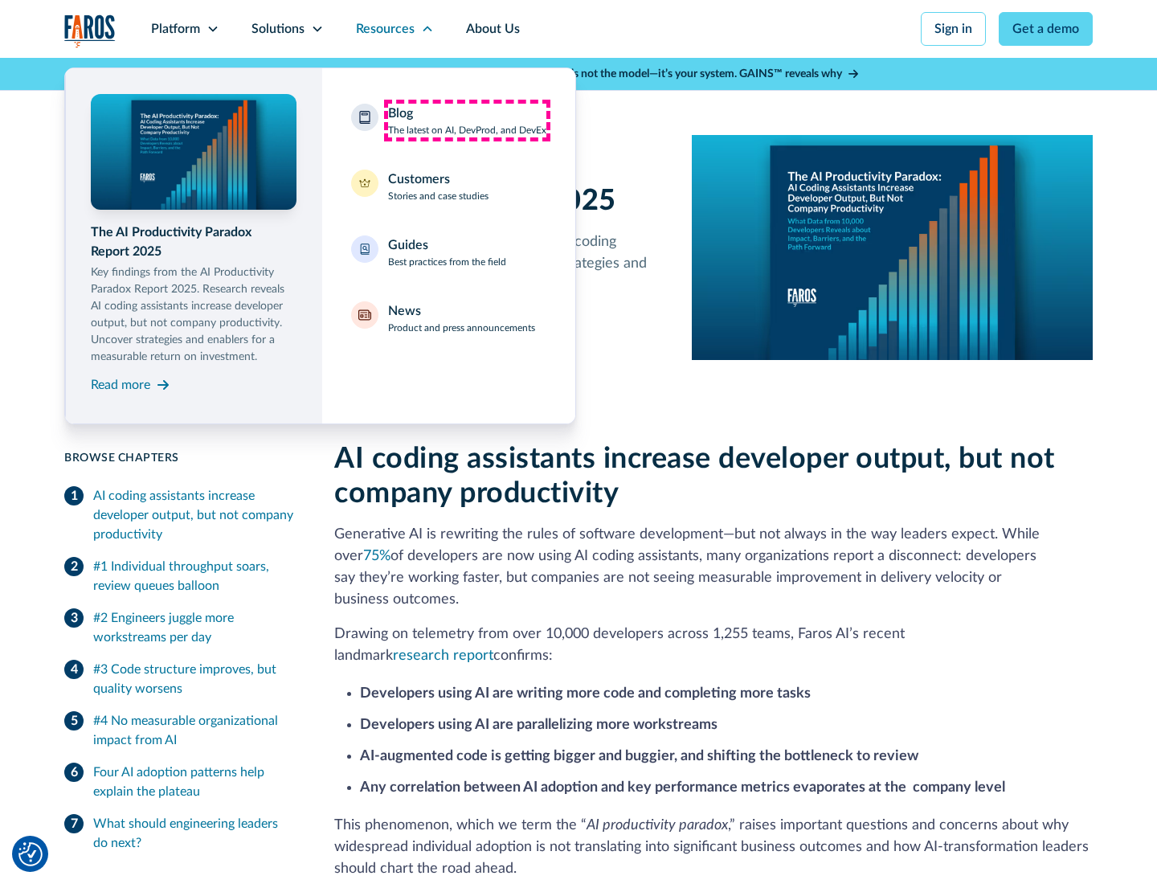
click at [467, 121] on div "Blog The latest on AI, DevProd, and DevEx" at bounding box center [467, 121] width 158 height 34
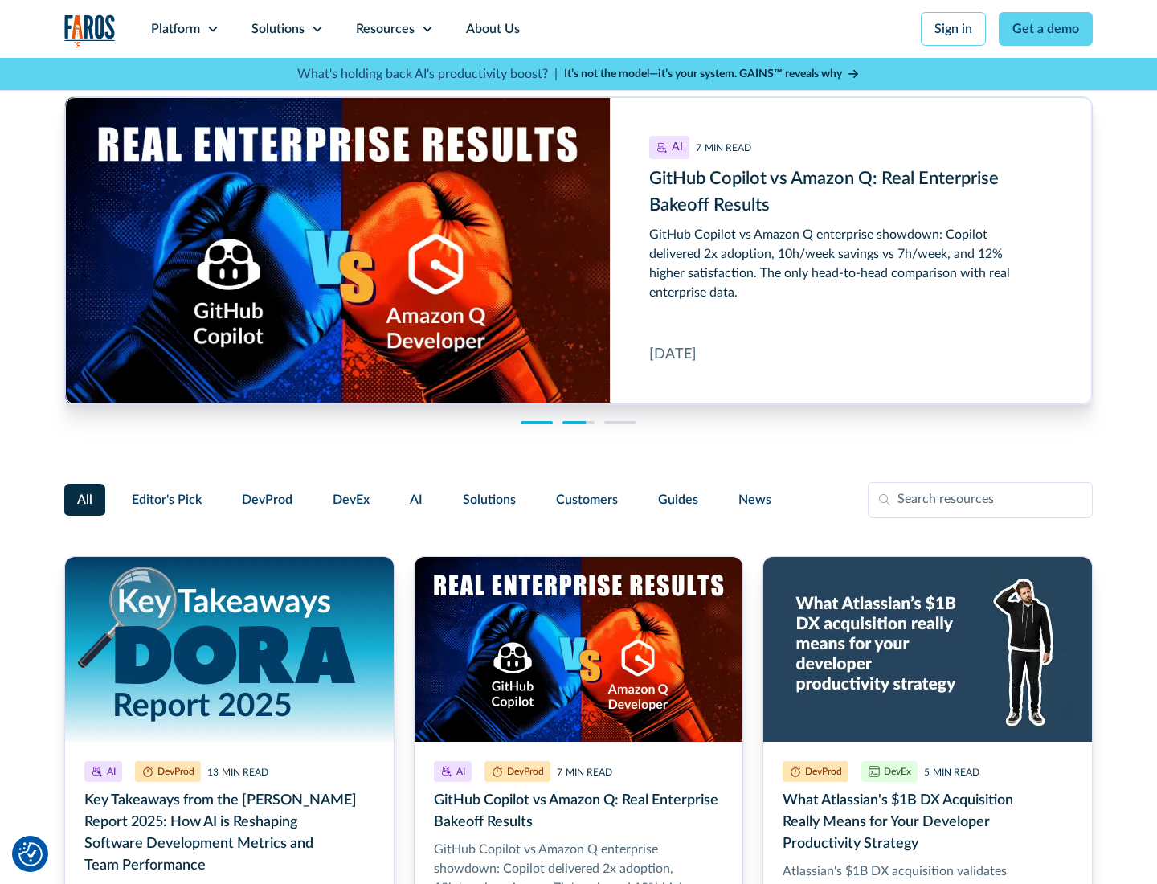
click at [1046, 29] on link "Get a demo" at bounding box center [1046, 29] width 94 height 34
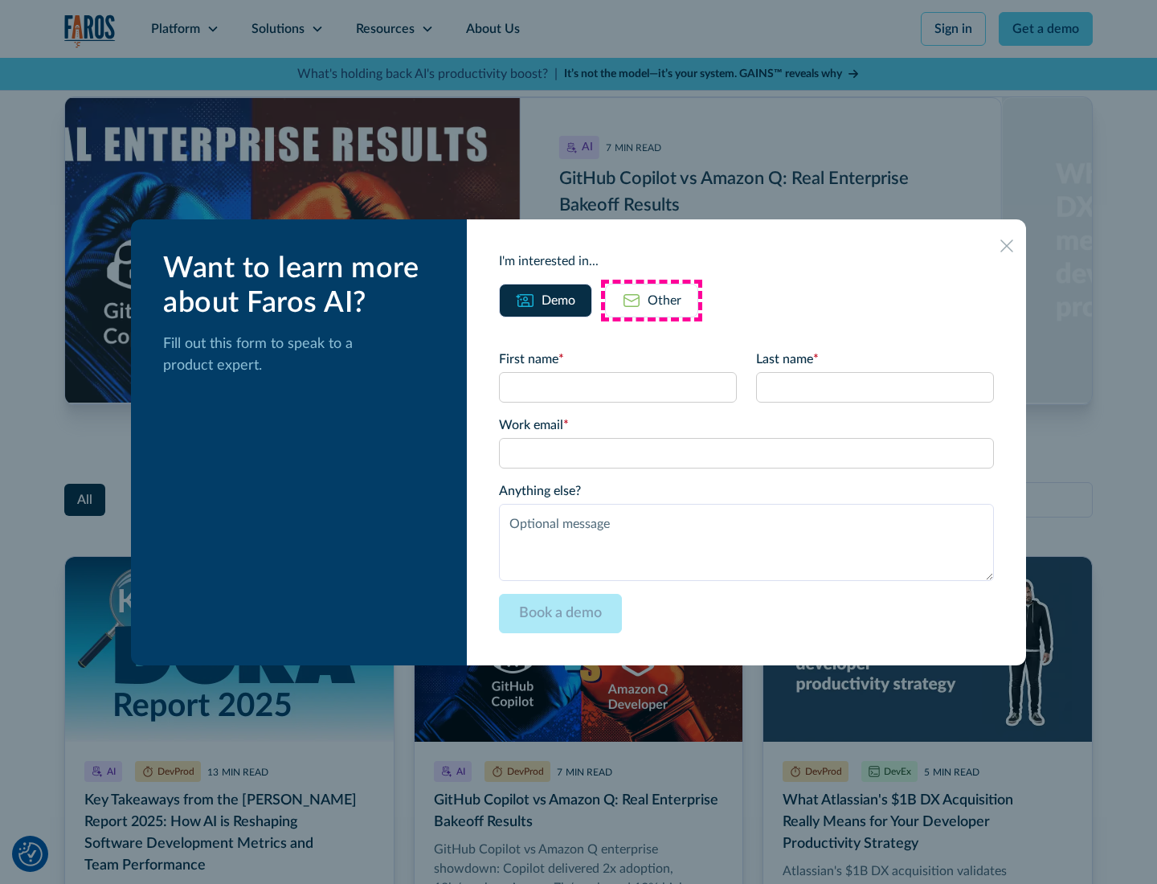
click at [652, 300] on div "Other" at bounding box center [665, 300] width 34 height 19
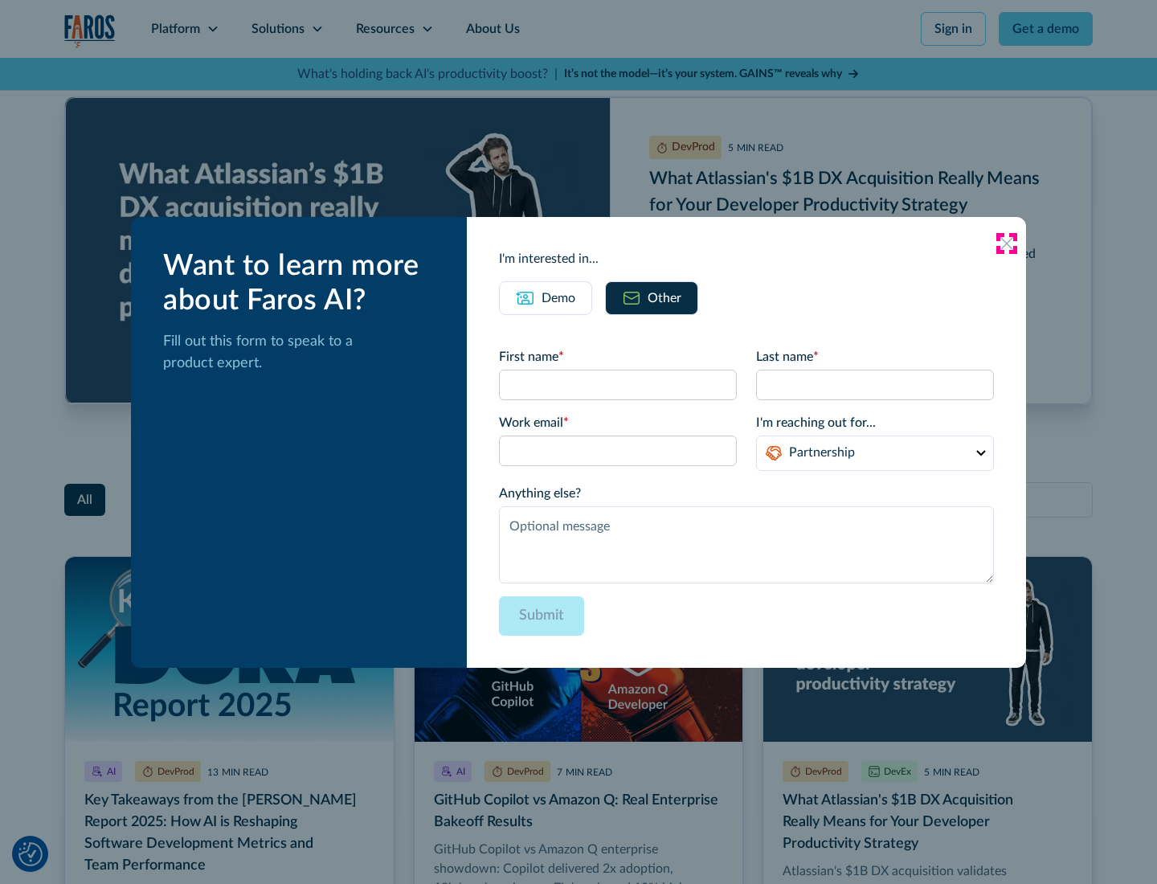
click at [1007, 243] on icon at bounding box center [1006, 243] width 13 height 13
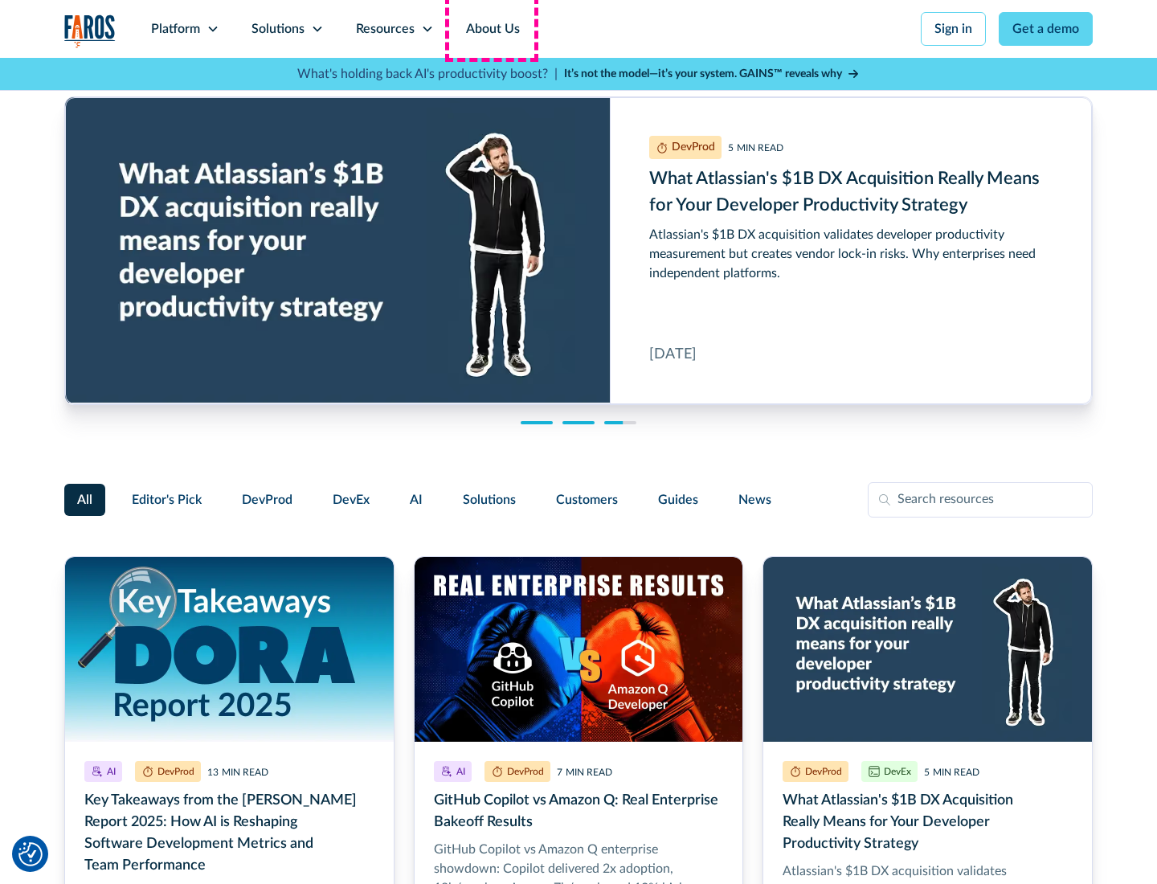
click at [491, 29] on link "About Us" at bounding box center [493, 29] width 86 height 58
